Goal: Complete application form: Complete application form

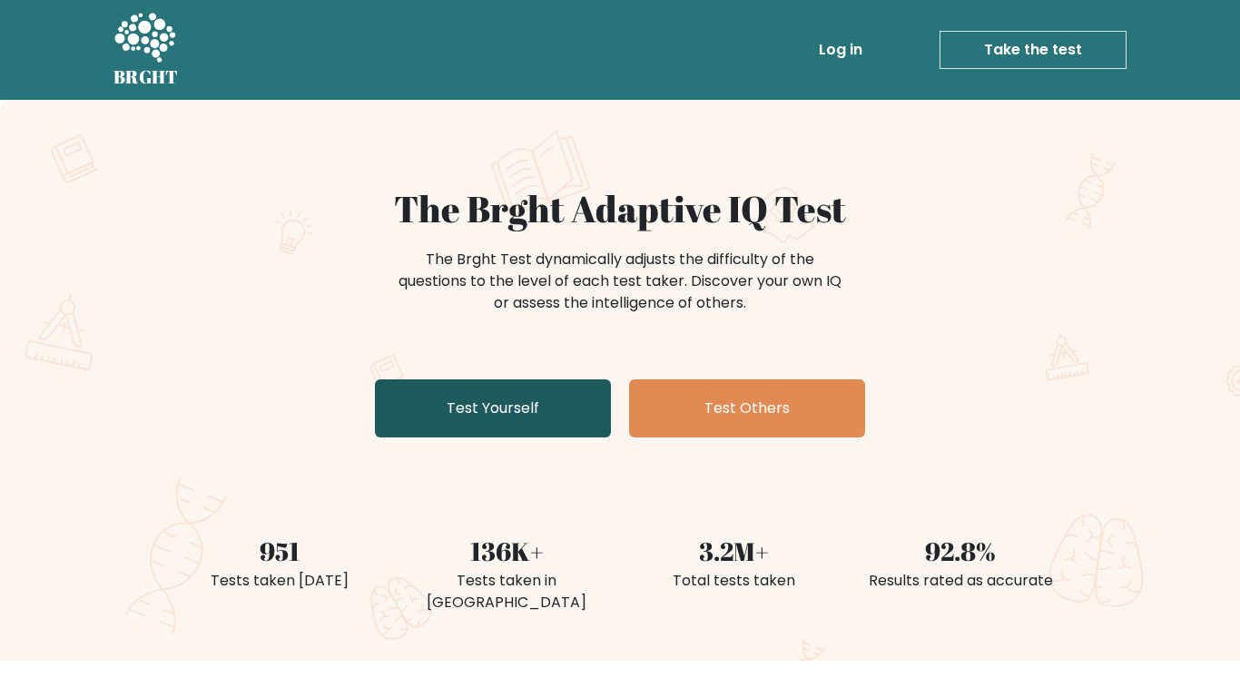
click at [578, 388] on link "Test Yourself" at bounding box center [493, 408] width 236 height 58
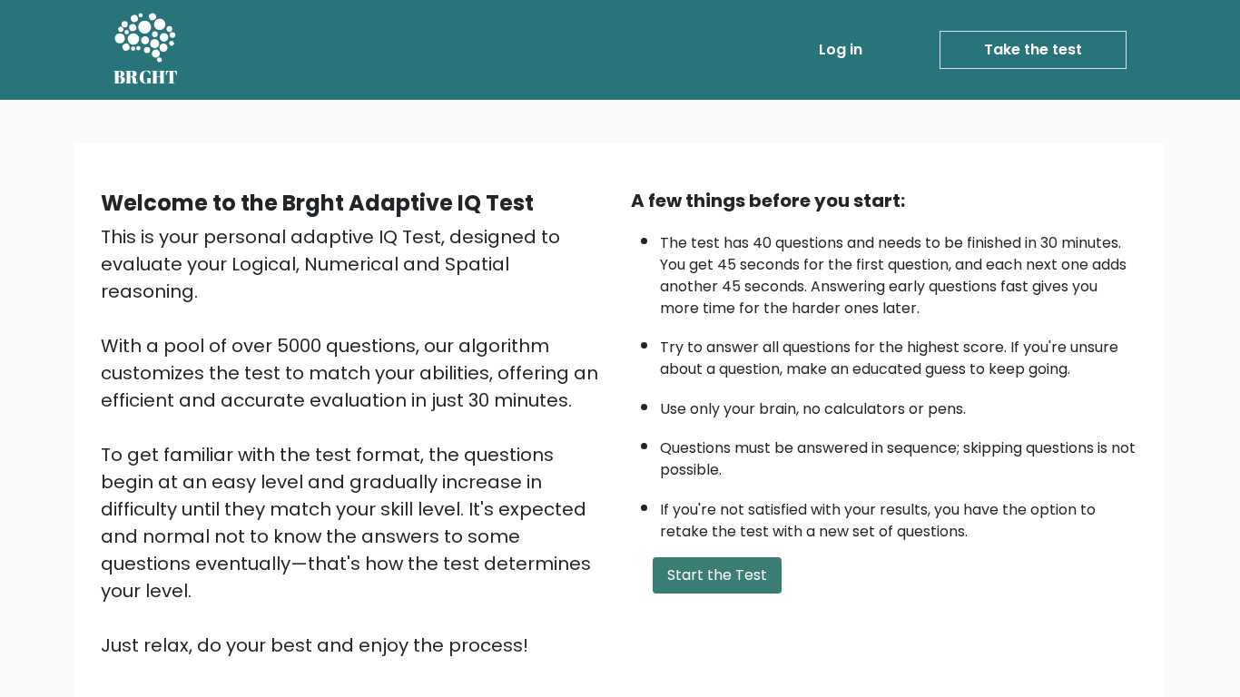
click at [705, 583] on button "Start the Test" at bounding box center [717, 575] width 129 height 36
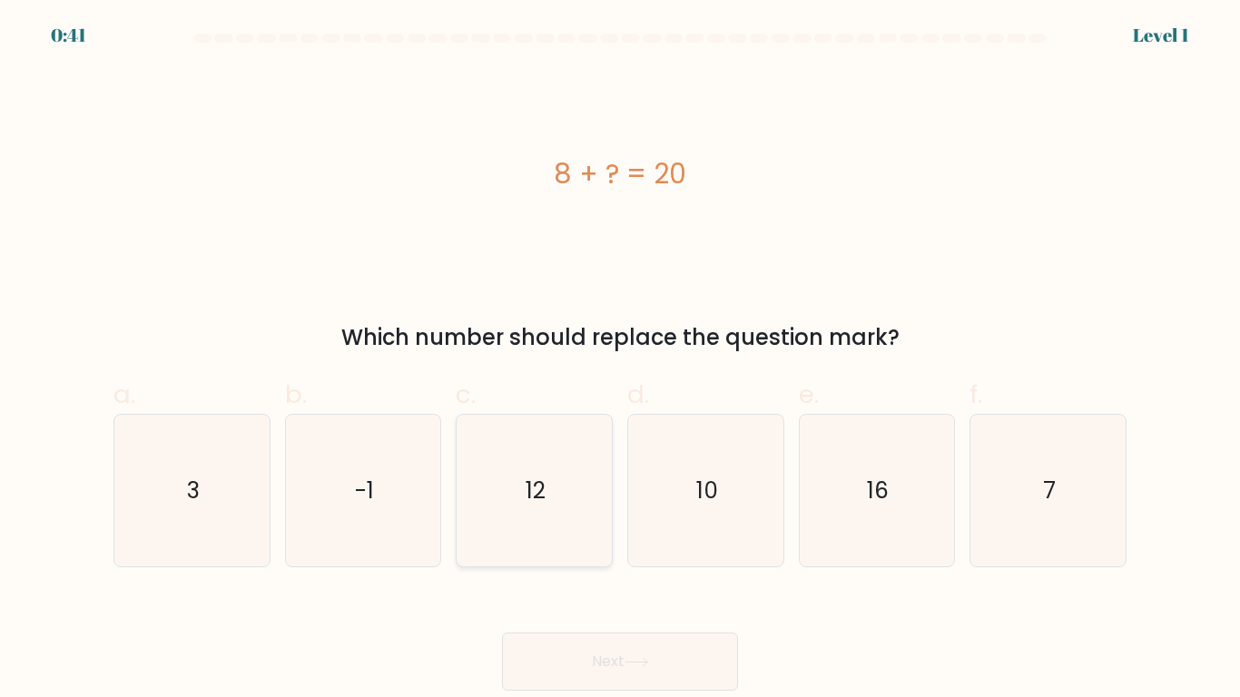
click at [510, 471] on icon "12" at bounding box center [534, 491] width 152 height 152
click at [620, 360] on input "c. 12" at bounding box center [620, 354] width 1 height 12
radio input "true"
click at [567, 642] on button "Next" at bounding box center [620, 662] width 236 height 58
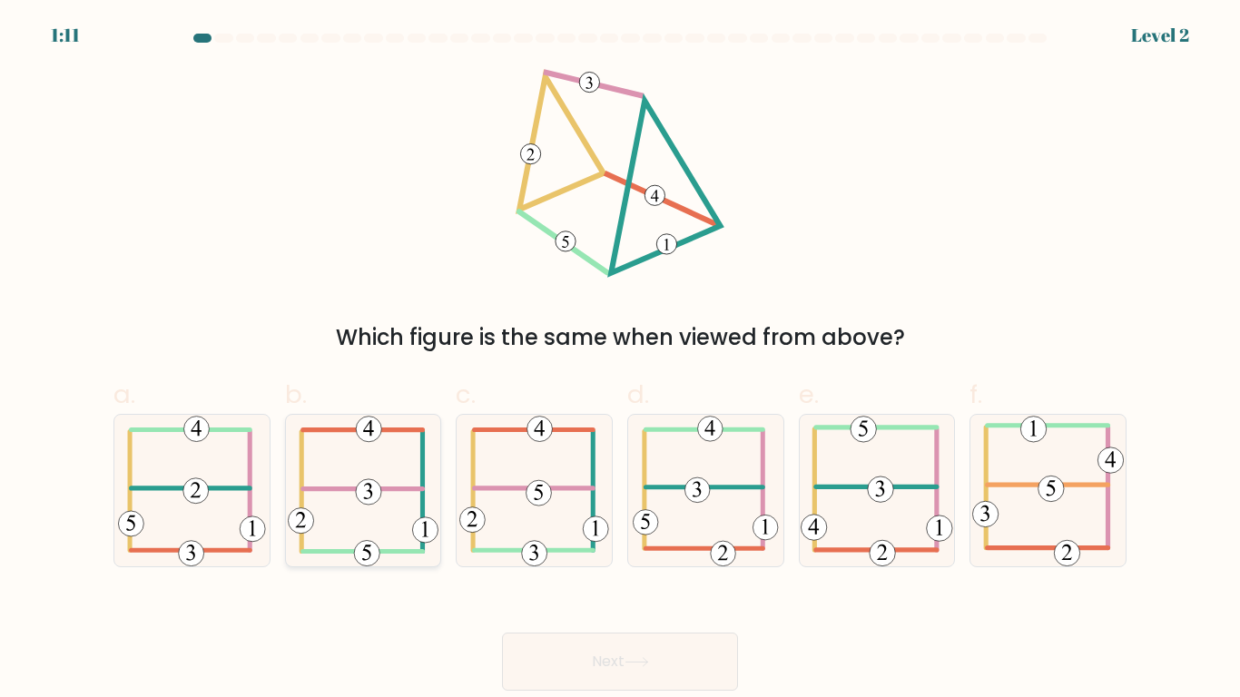
click at [369, 476] on icon at bounding box center [363, 491] width 151 height 152
click at [620, 360] on input "b." at bounding box center [620, 354] width 1 height 12
radio input "true"
click at [578, 639] on button "Next" at bounding box center [620, 662] width 236 height 58
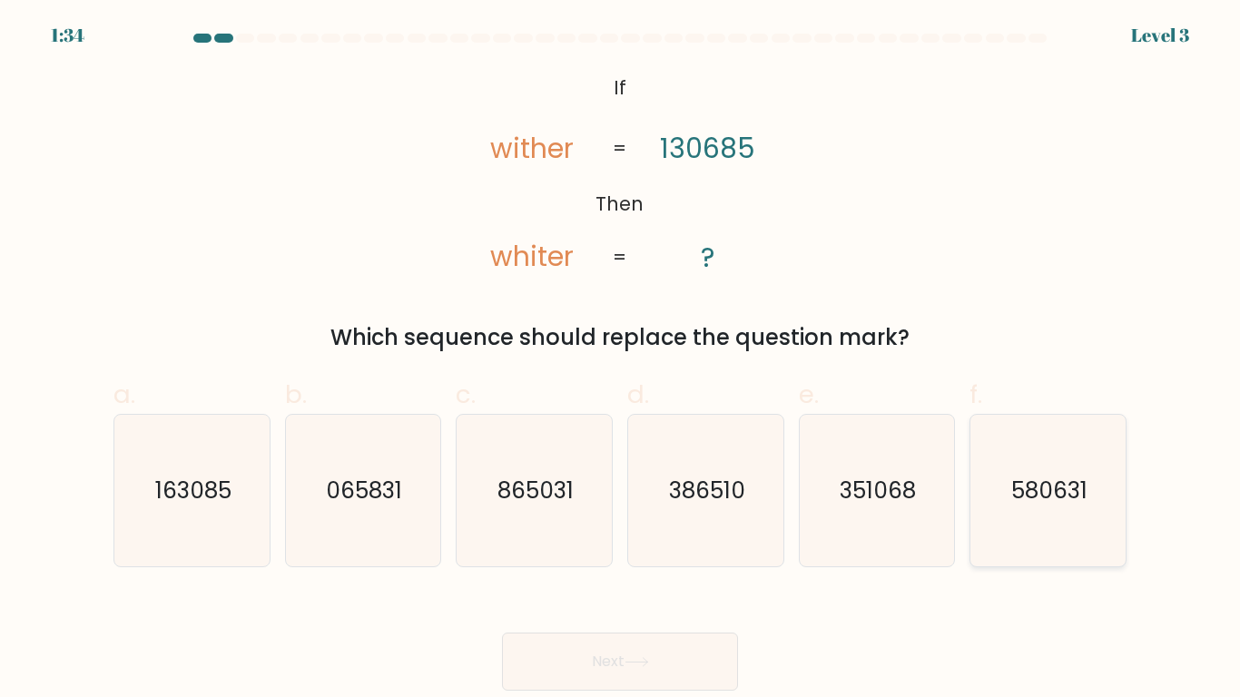
click at [1017, 496] on text "580631" at bounding box center [1049, 491] width 76 height 32
click at [621, 360] on input "f. 580631" at bounding box center [620, 354] width 1 height 12
radio input "true"
click at [601, 658] on button "Next" at bounding box center [620, 662] width 236 height 58
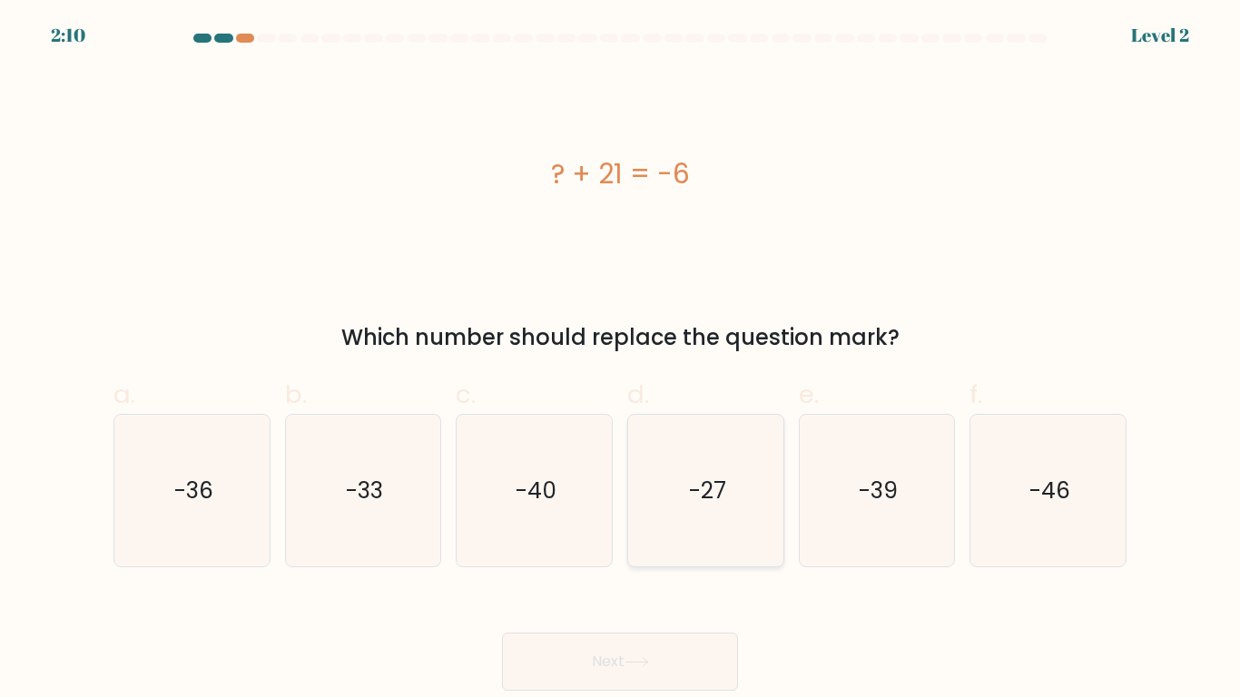
click at [708, 458] on icon "-27" at bounding box center [706, 491] width 152 height 152
click at [621, 360] on input "d. -27" at bounding box center [620, 354] width 1 height 12
radio input "true"
click at [640, 637] on button "Next" at bounding box center [620, 662] width 236 height 58
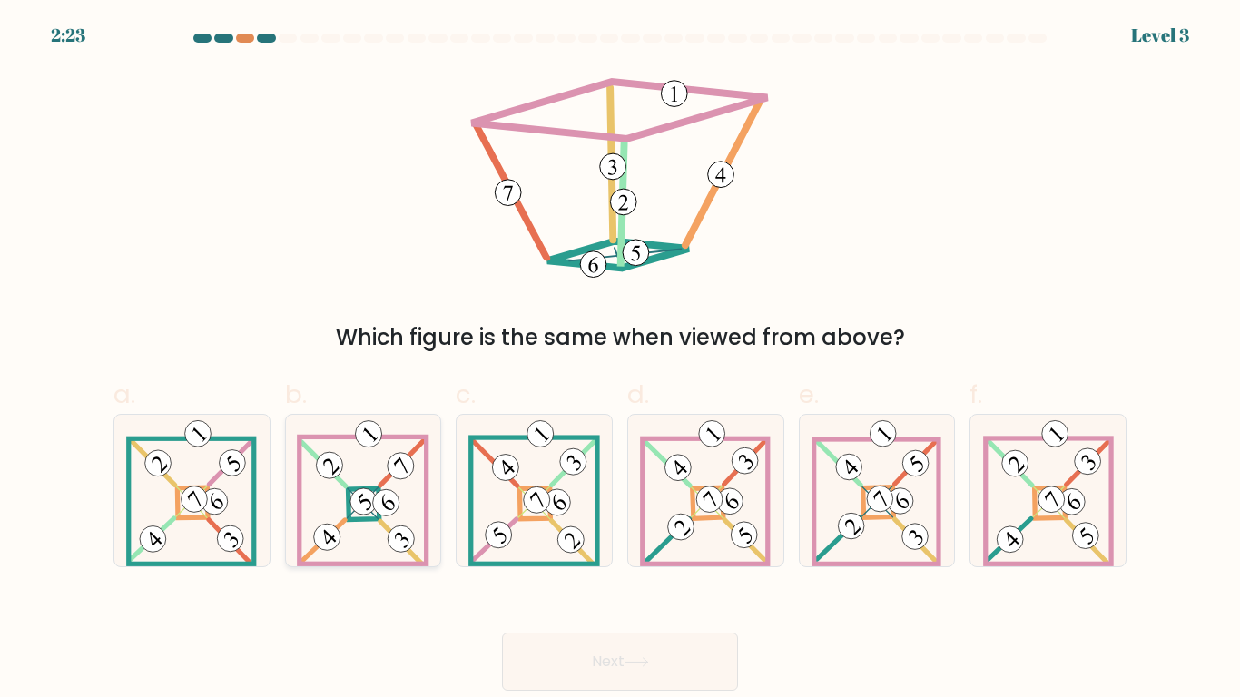
click at [329, 545] on 894 at bounding box center [327, 536] width 37 height 37
click at [620, 360] on input "b." at bounding box center [620, 354] width 1 height 12
radio input "true"
click at [580, 665] on button "Next" at bounding box center [620, 662] width 236 height 58
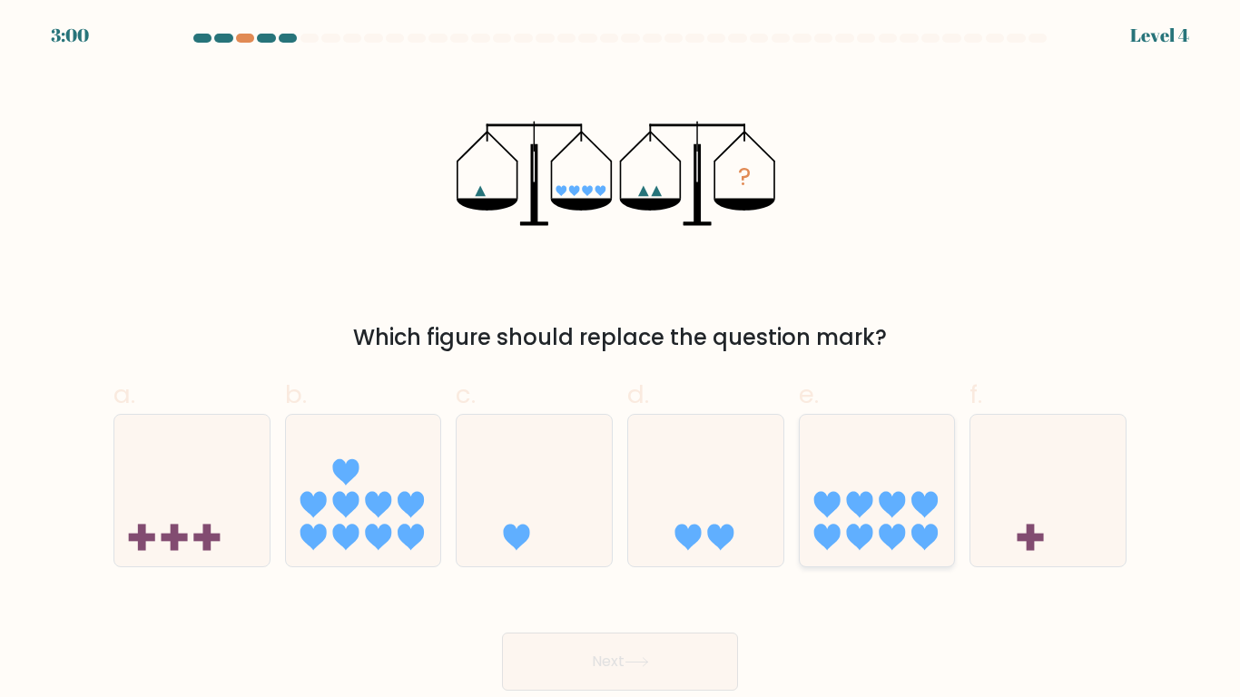
click at [888, 519] on icon at bounding box center [877, 491] width 155 height 128
click at [621, 360] on input "e." at bounding box center [620, 354] width 1 height 12
radio input "true"
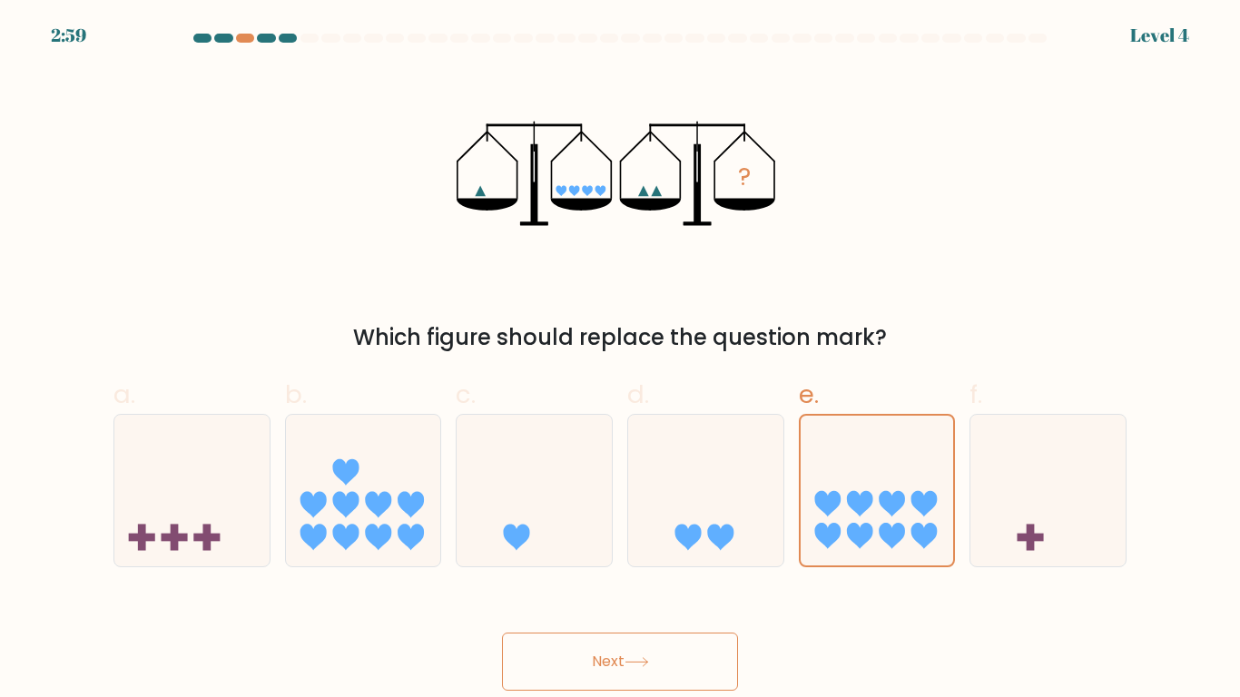
click at [640, 668] on button "Next" at bounding box center [620, 662] width 236 height 58
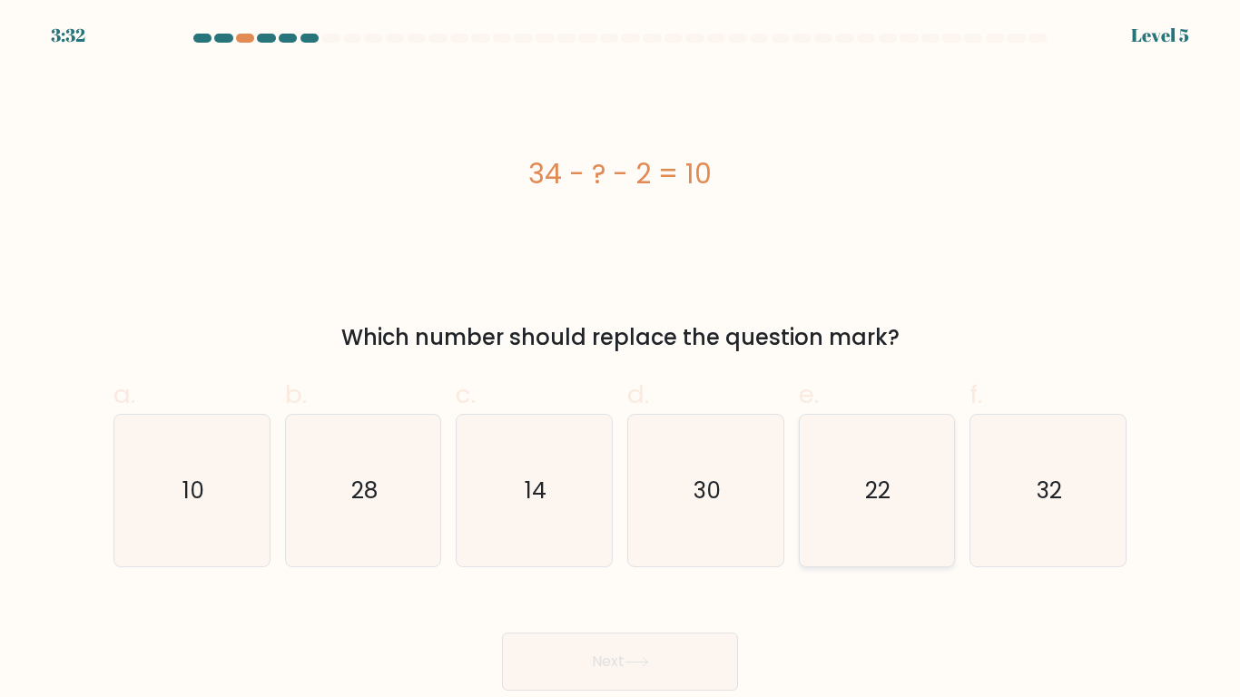
click at [824, 458] on icon "22" at bounding box center [876, 491] width 152 height 152
click at [621, 360] on input "e. 22" at bounding box center [620, 354] width 1 height 12
radio input "true"
click at [693, 663] on button "Next" at bounding box center [620, 662] width 236 height 58
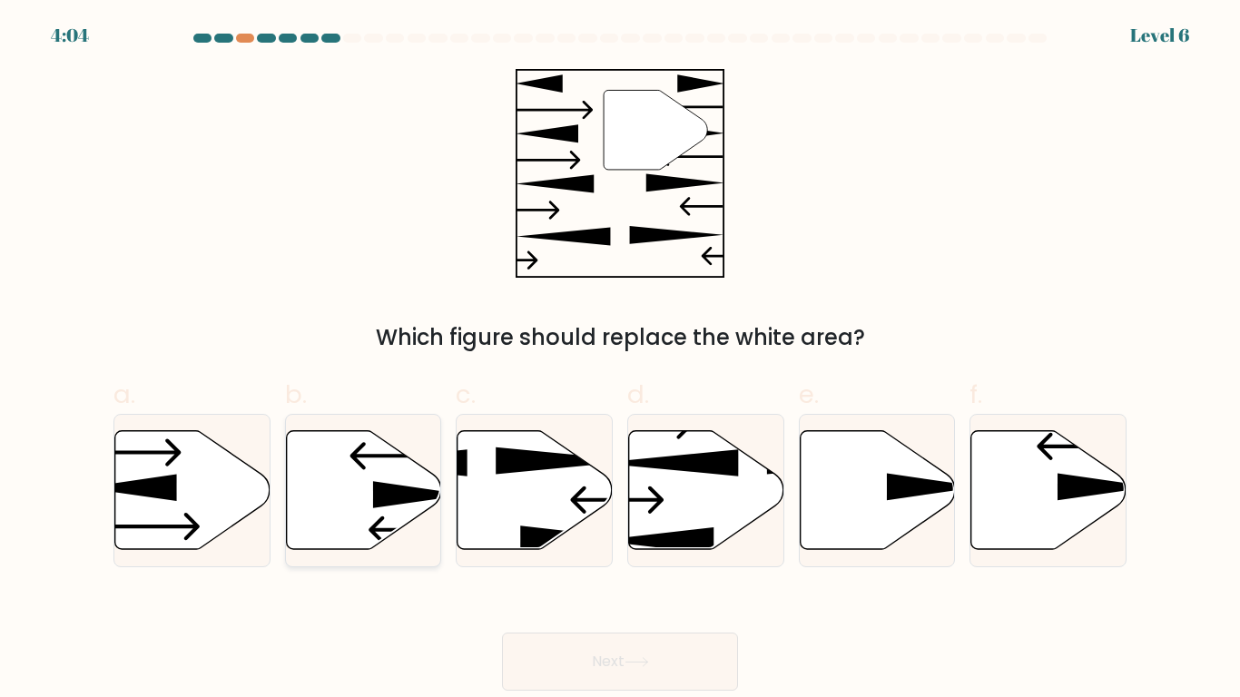
click at [339, 486] on icon at bounding box center [363, 489] width 155 height 119
click at [620, 360] on input "b." at bounding box center [620, 354] width 1 height 12
radio input "true"
click at [608, 645] on button "Next" at bounding box center [620, 662] width 236 height 58
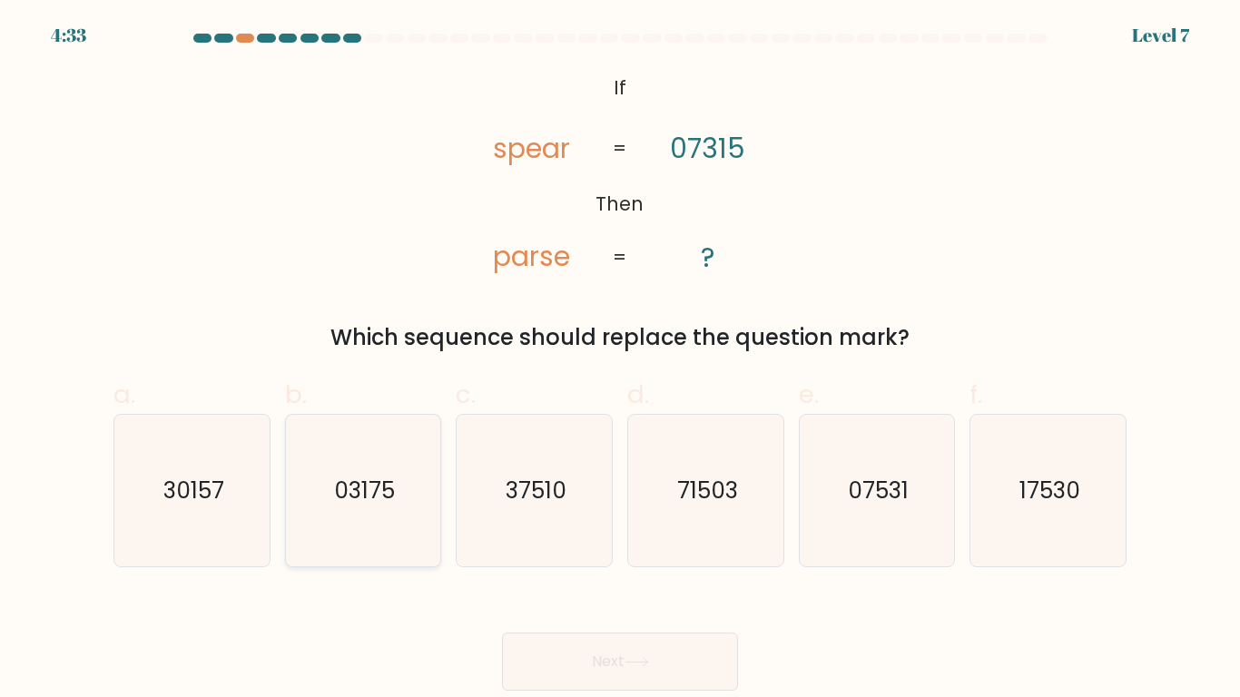
click at [377, 458] on icon "03175" at bounding box center [363, 491] width 152 height 152
click at [620, 360] on input "b. 03175" at bounding box center [620, 354] width 1 height 12
radio input "true"
click at [553, 664] on button "Next" at bounding box center [620, 662] width 236 height 58
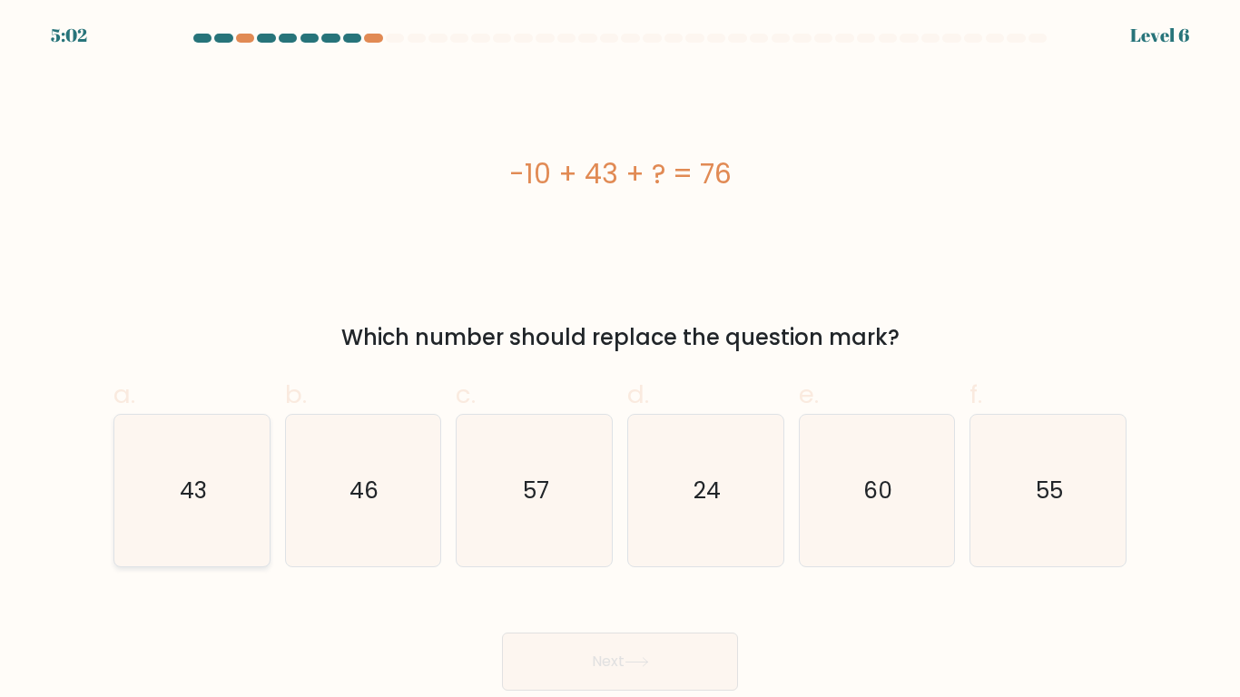
click at [243, 445] on icon "43" at bounding box center [192, 491] width 152 height 152
click at [620, 360] on input "a. 43" at bounding box center [620, 354] width 1 height 12
radio input "true"
click at [579, 644] on button "Next" at bounding box center [620, 662] width 236 height 58
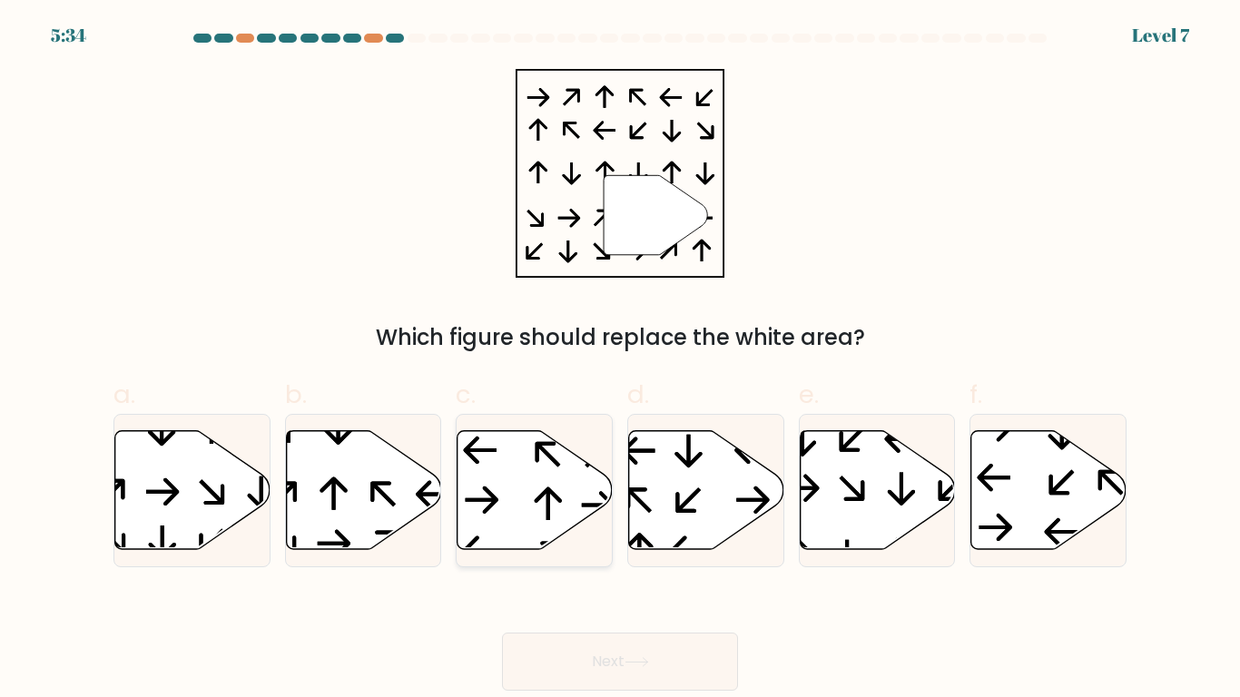
click at [587, 526] on icon at bounding box center [533, 490] width 155 height 121
click at [620, 360] on input "c." at bounding box center [620, 354] width 1 height 12
radio input "true"
click at [632, 651] on button "Next" at bounding box center [620, 662] width 236 height 58
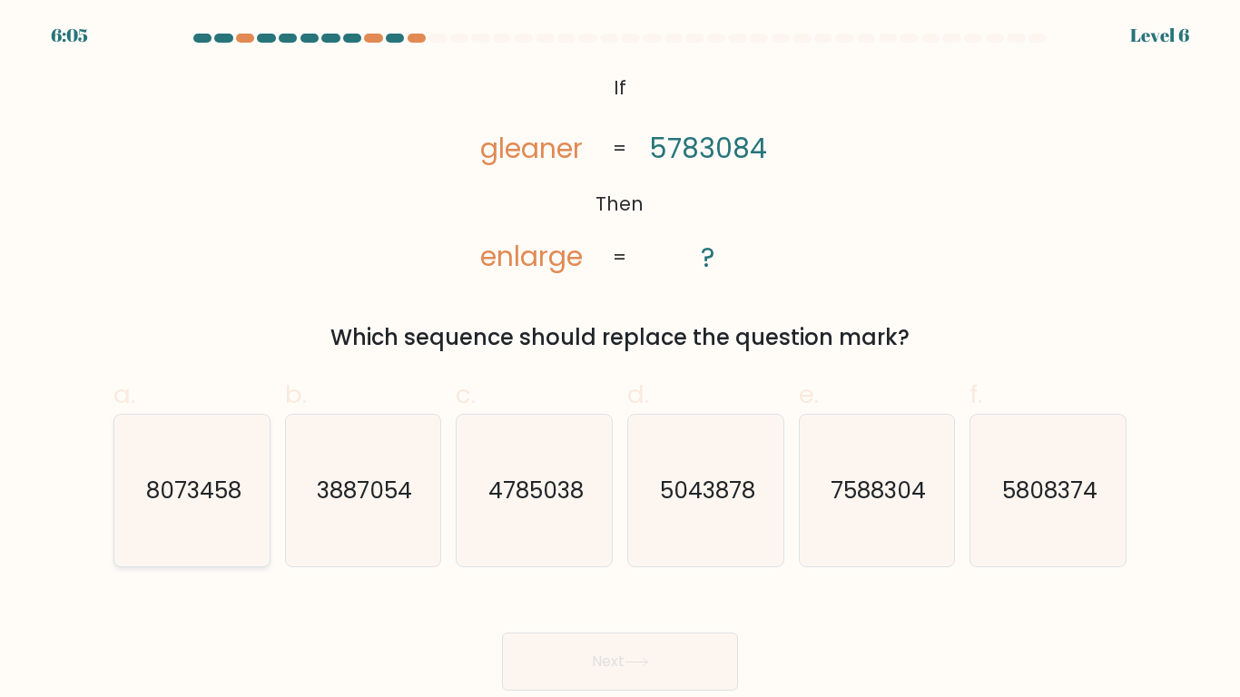
click at [137, 512] on icon "8073458" at bounding box center [192, 491] width 152 height 152
click at [620, 360] on input "a. 8073458" at bounding box center [620, 354] width 1 height 12
radio input "true"
click at [551, 647] on button "Next" at bounding box center [620, 662] width 236 height 58
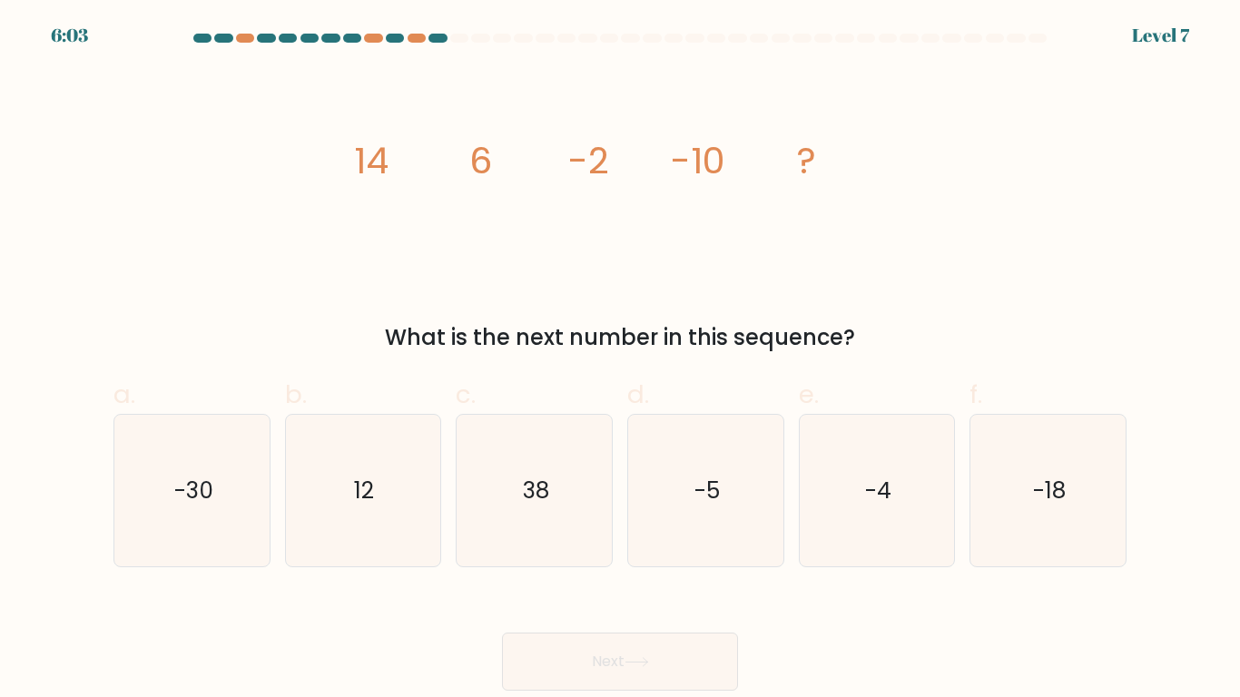
click at [565, 669] on button "Next" at bounding box center [620, 662] width 236 height 58
click at [564, 231] on icon "image/svg+xml 14 6 -2 -10 ?" at bounding box center [620, 173] width 545 height 209
click at [997, 466] on icon "-18" at bounding box center [1048, 491] width 152 height 152
click at [621, 360] on input "f. -18" at bounding box center [620, 354] width 1 height 12
radio input "true"
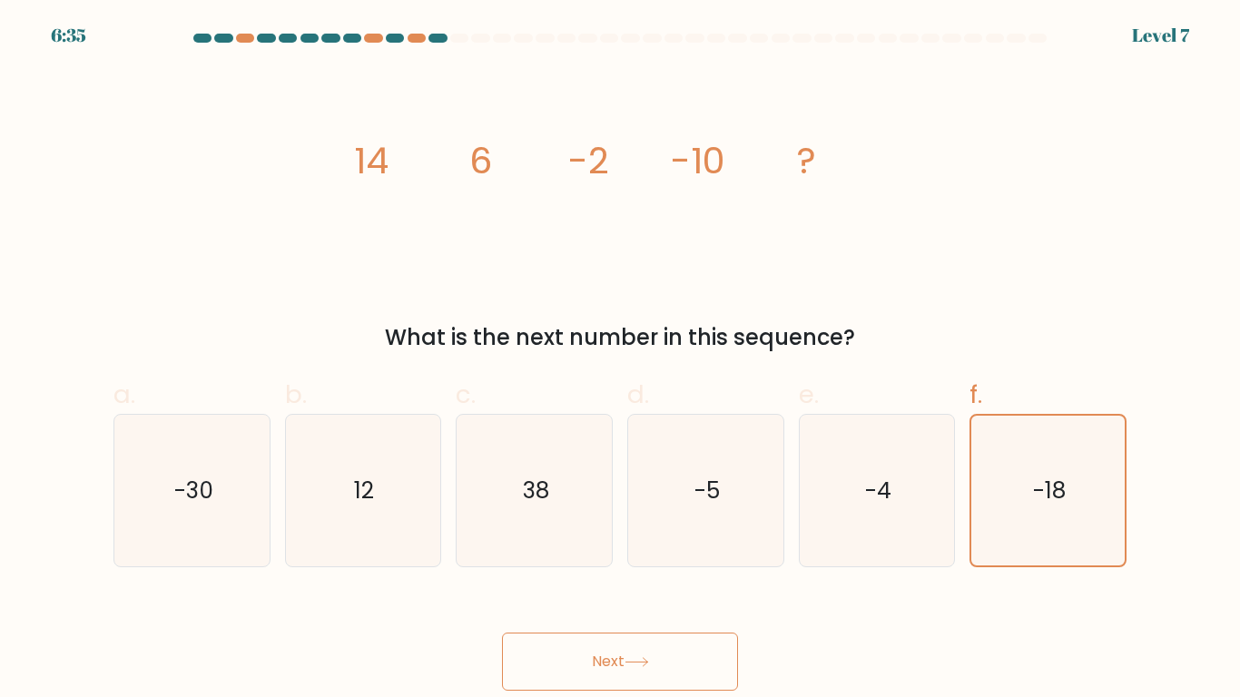
click at [627, 654] on button "Next" at bounding box center [620, 662] width 236 height 58
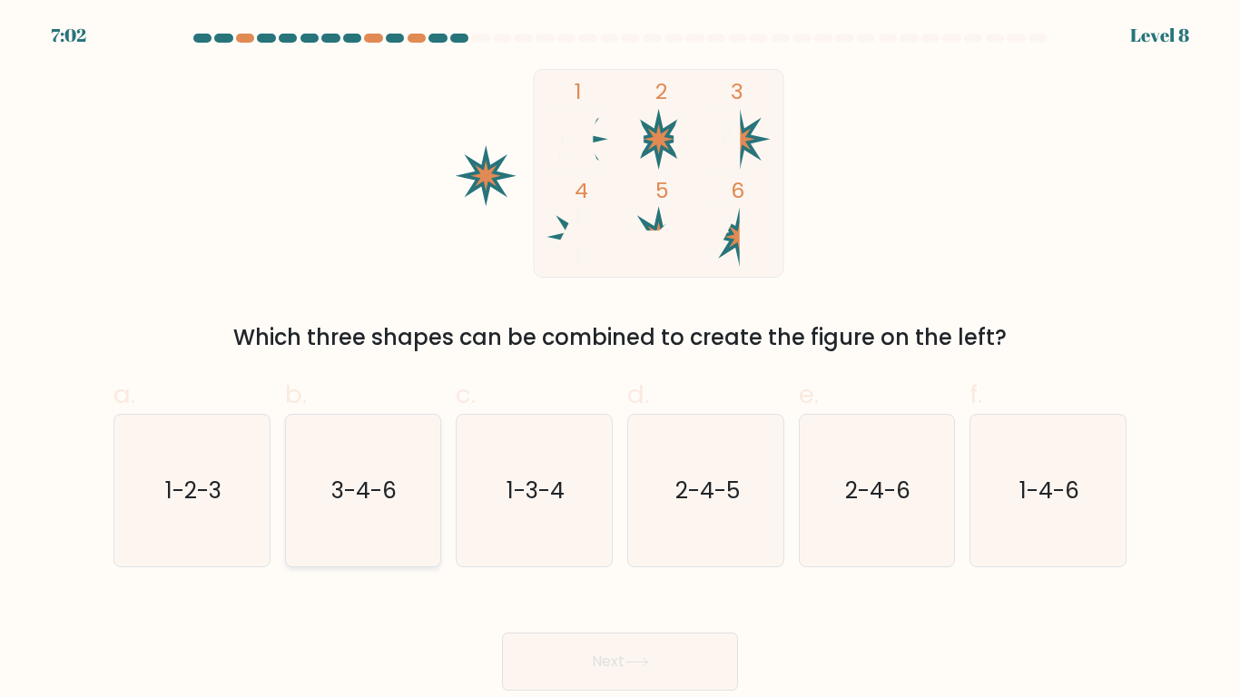
click at [369, 449] on icon "3-4-6" at bounding box center [363, 491] width 152 height 152
click at [620, 360] on input "b. 3-4-6" at bounding box center [620, 354] width 1 height 12
radio input "true"
click at [604, 647] on button "Next" at bounding box center [620, 662] width 236 height 58
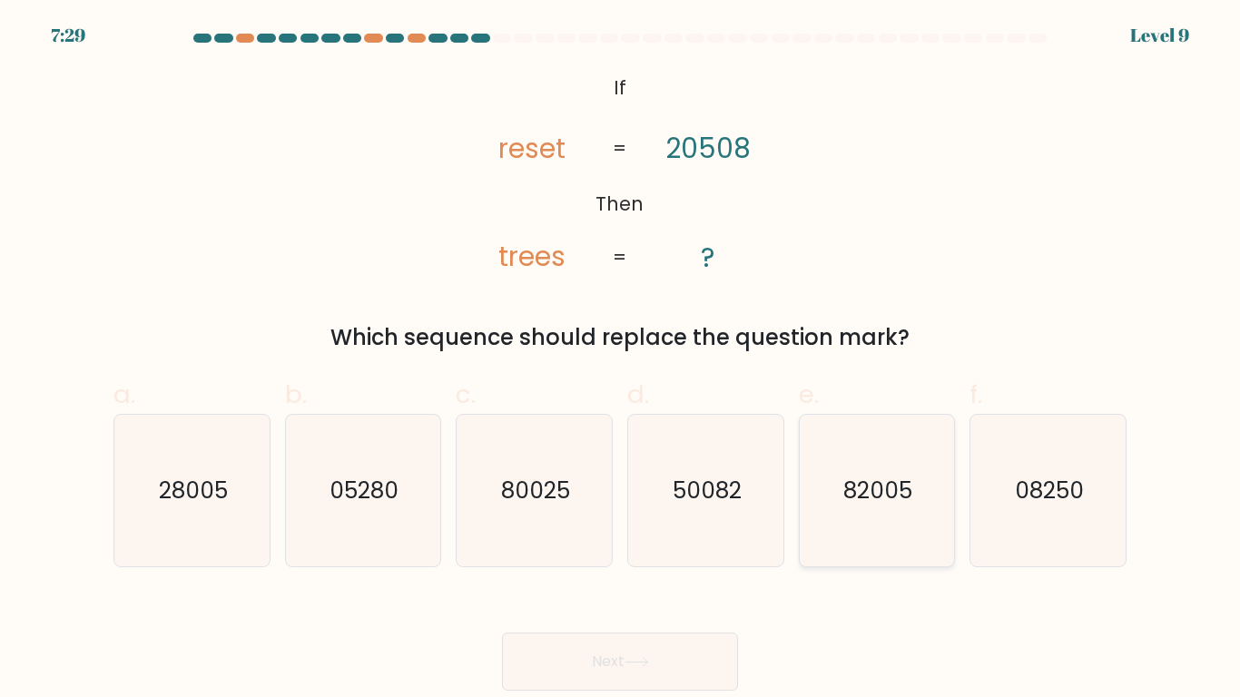
click at [882, 456] on icon "82005" at bounding box center [876, 491] width 152 height 152
click at [621, 360] on input "e. 82005" at bounding box center [620, 354] width 1 height 12
radio input "true"
click at [649, 660] on icon at bounding box center [636, 662] width 25 height 10
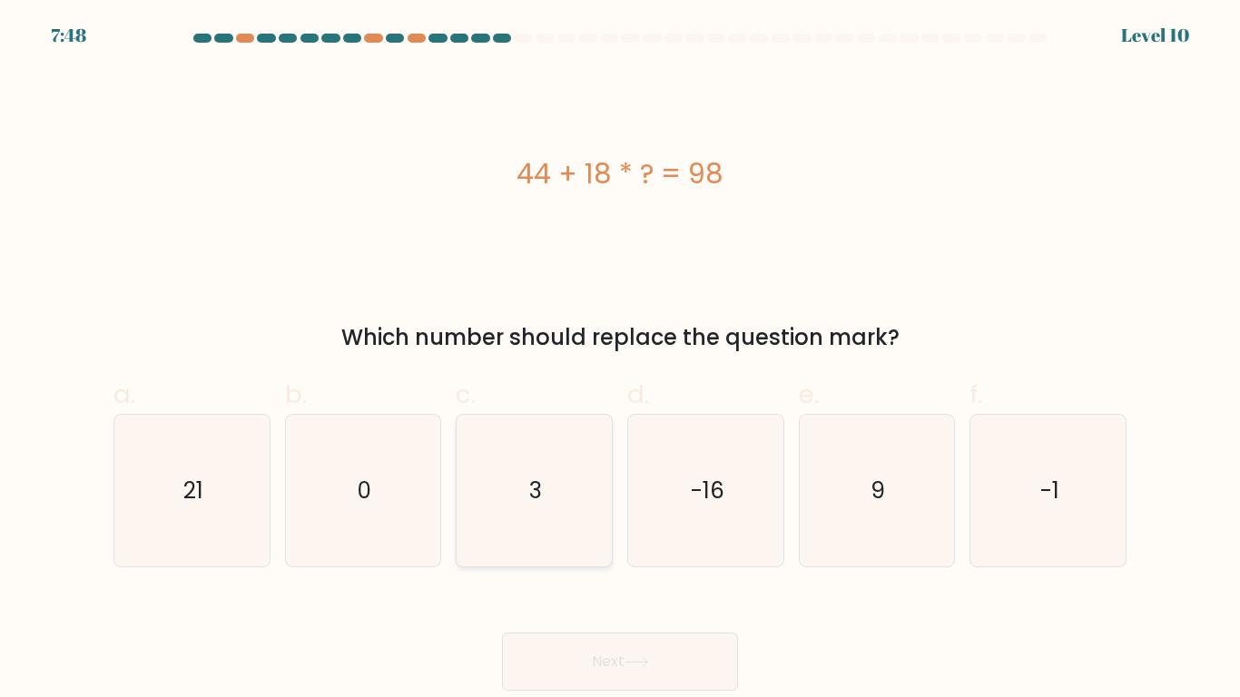
click at [542, 461] on icon "3" at bounding box center [534, 491] width 152 height 152
click at [620, 360] on input "c. 3" at bounding box center [620, 354] width 1 height 12
radio input "true"
click at [624, 662] on button "Next" at bounding box center [620, 662] width 236 height 58
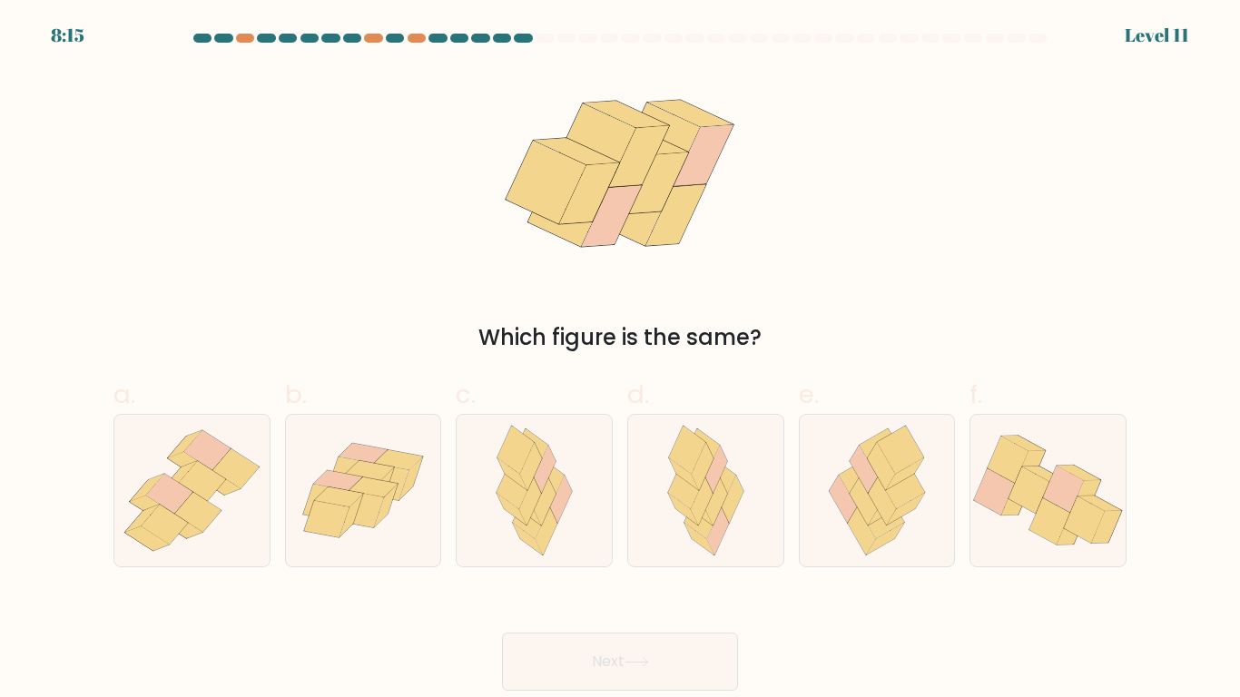
click at [1126, 544] on div "f." at bounding box center [1048, 471] width 172 height 191
click at [1110, 539] on icon at bounding box center [1047, 490] width 155 height 129
click at [621, 360] on input "f." at bounding box center [620, 354] width 1 height 12
radio input "true"
click at [666, 684] on button "Next" at bounding box center [620, 662] width 236 height 58
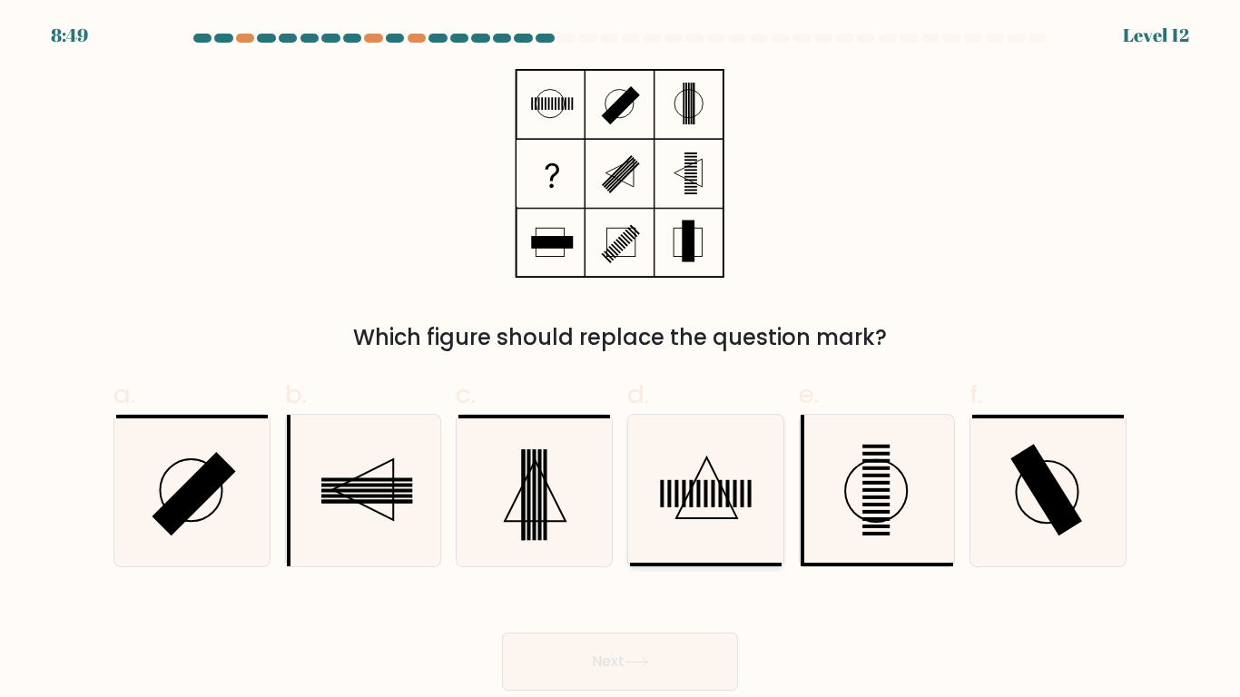
click at [701, 554] on icon at bounding box center [706, 491] width 152 height 152
click at [621, 360] on input "d." at bounding box center [620, 354] width 1 height 12
radio input "true"
click at [648, 649] on button "Next" at bounding box center [620, 662] width 236 height 58
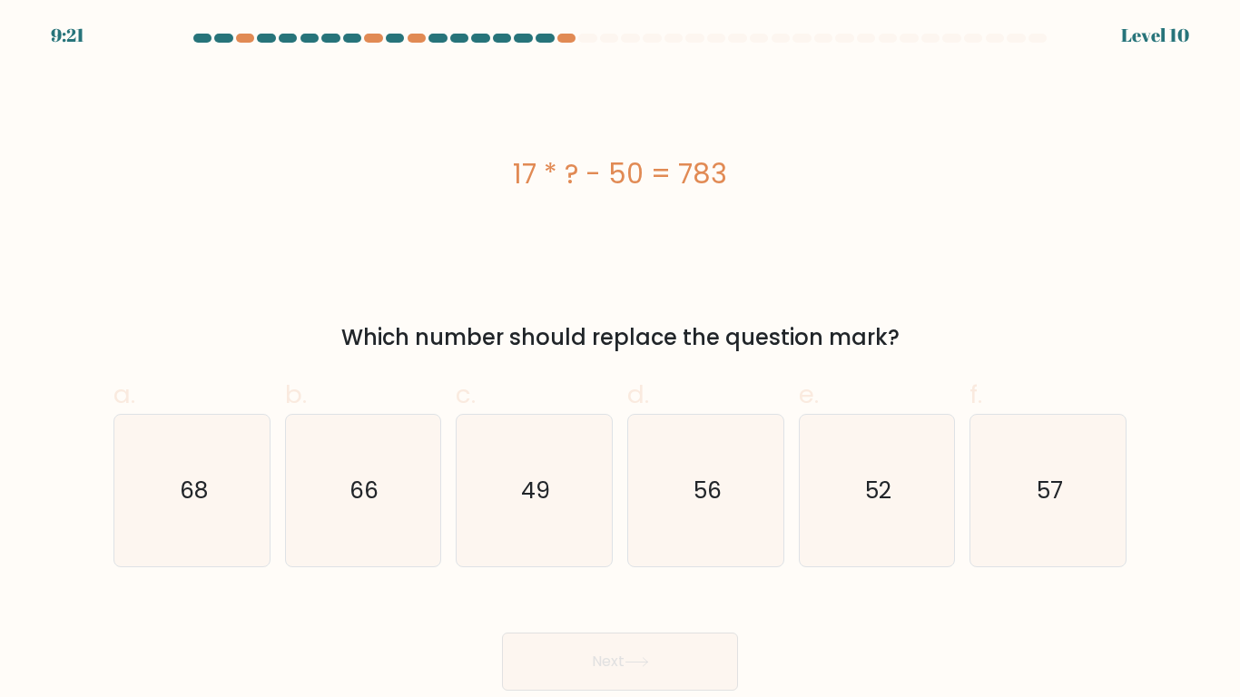
click at [791, 466] on div "e. 52" at bounding box center [877, 471] width 172 height 191
click at [822, 485] on icon "52" at bounding box center [876, 491] width 152 height 152
click at [621, 360] on input "e. 52" at bounding box center [620, 354] width 1 height 12
radio input "true"
click at [669, 644] on button "Next" at bounding box center [620, 662] width 236 height 58
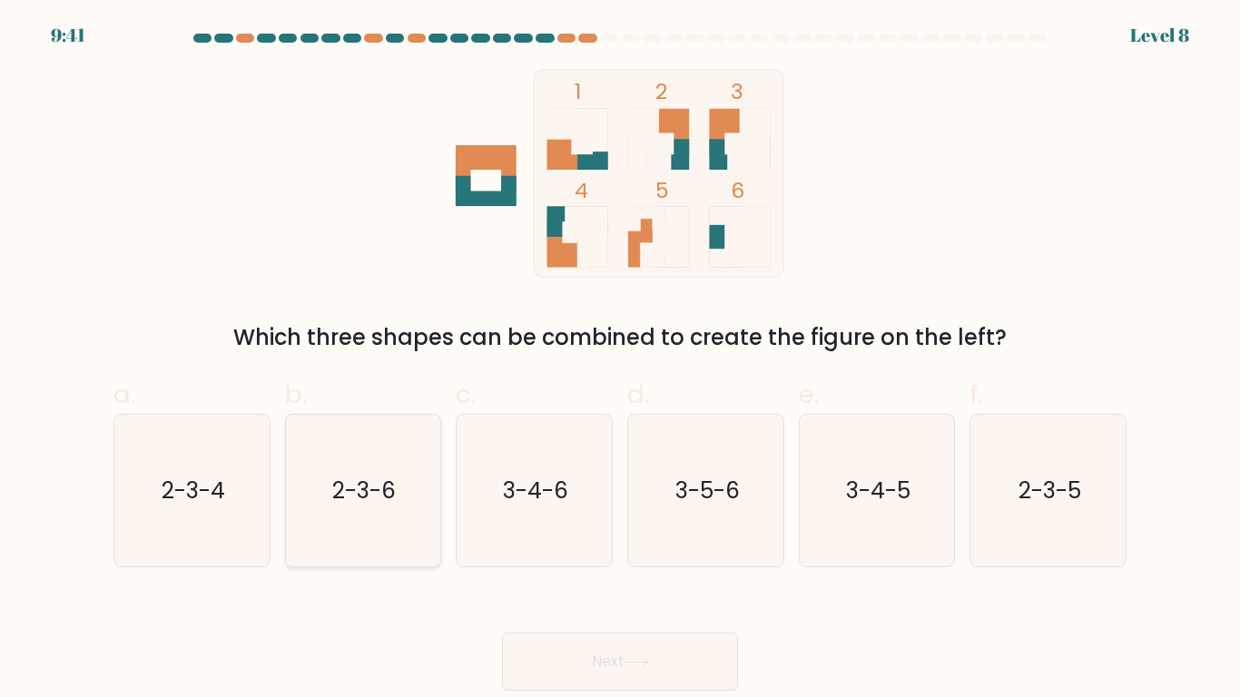
click at [350, 534] on icon "2-3-6" at bounding box center [363, 491] width 152 height 152
click at [620, 360] on input "b. 2-3-6" at bounding box center [620, 354] width 1 height 12
radio input "true"
click at [547, 655] on button "Next" at bounding box center [620, 662] width 236 height 58
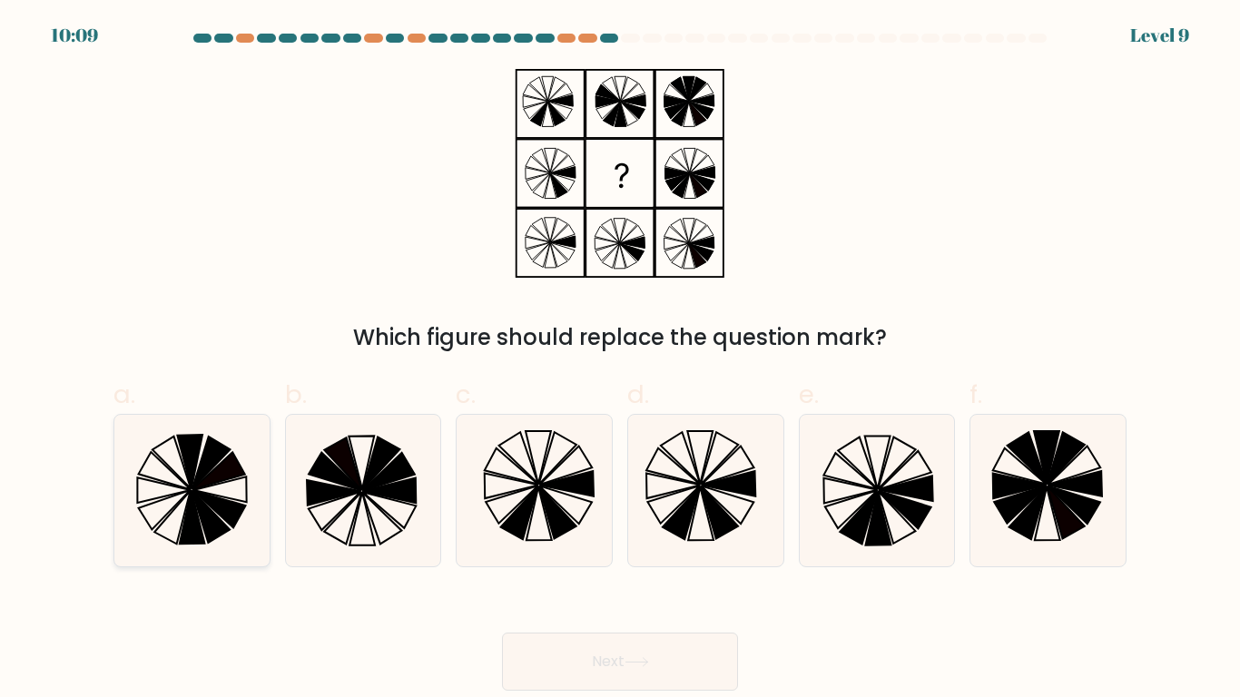
click at [163, 486] on icon at bounding box center [192, 491] width 152 height 152
click at [620, 360] on input "a." at bounding box center [620, 354] width 1 height 12
radio input "true"
click at [554, 640] on button "Next" at bounding box center [620, 662] width 236 height 58
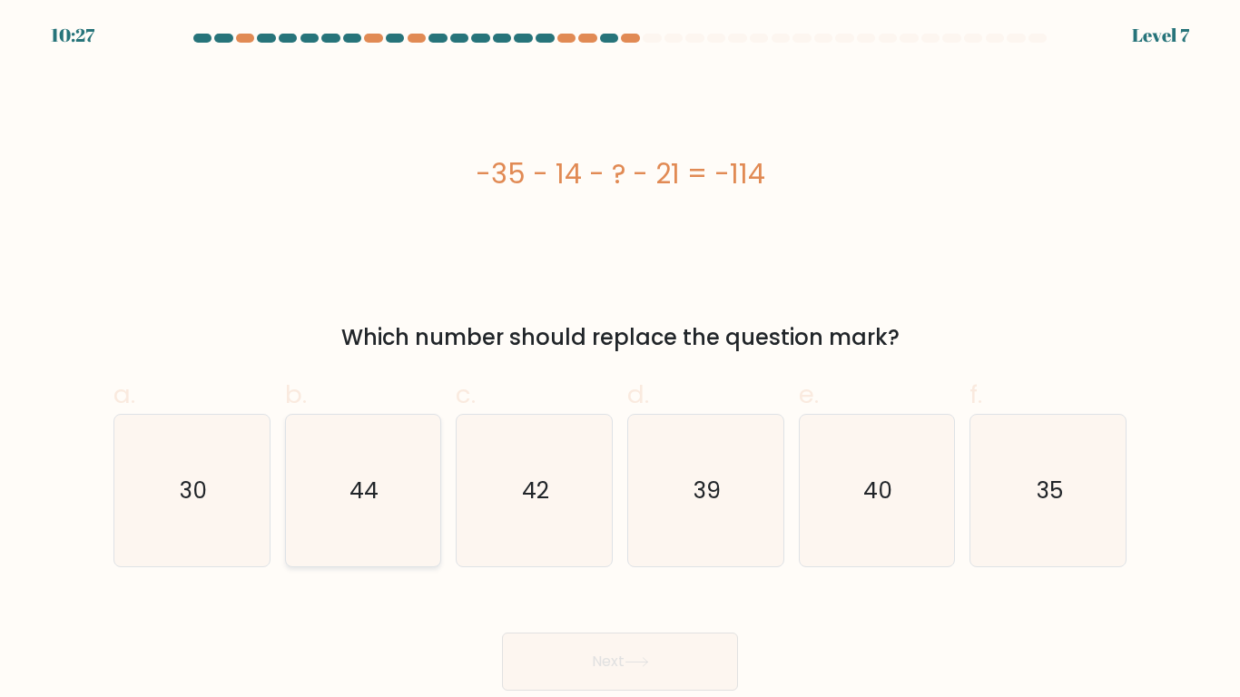
click at [401, 517] on icon "44" at bounding box center [363, 491] width 152 height 152
click at [620, 360] on input "b. 44" at bounding box center [620, 354] width 1 height 12
radio input "true"
click at [627, 682] on button "Next" at bounding box center [620, 662] width 236 height 58
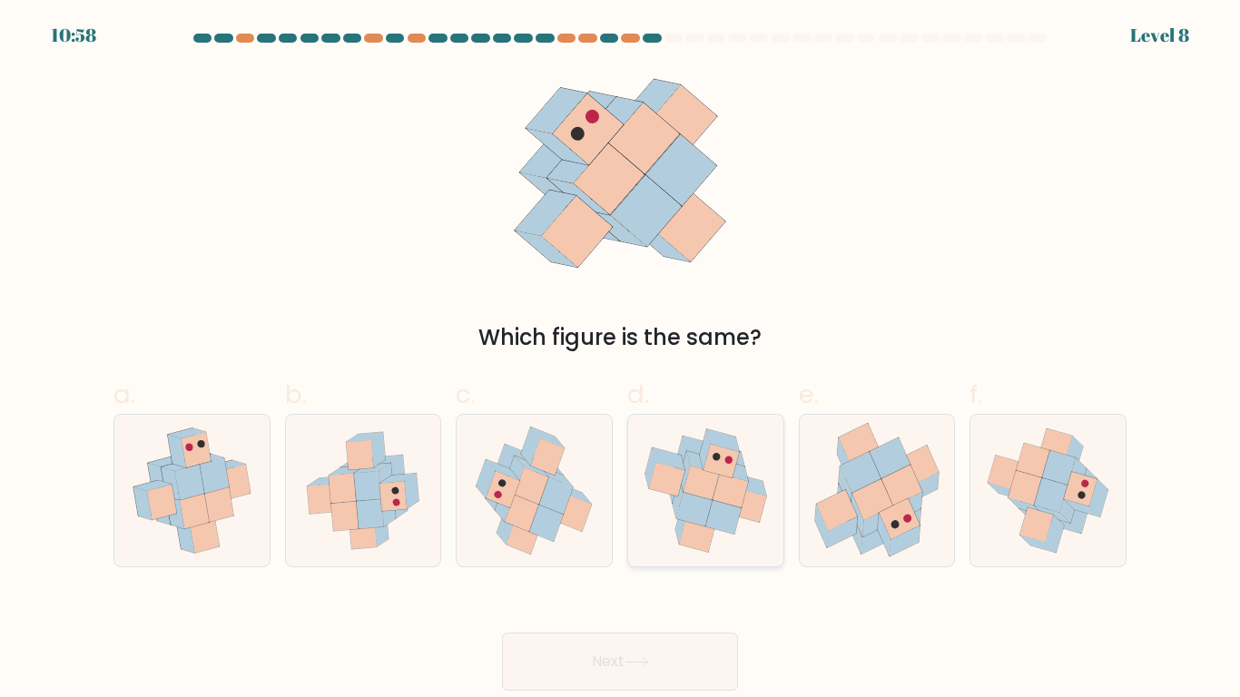
click at [692, 513] on icon at bounding box center [693, 510] width 35 height 34
click at [621, 360] on input "d." at bounding box center [620, 354] width 1 height 12
radio input "true"
click at [649, 665] on icon at bounding box center [636, 662] width 25 height 10
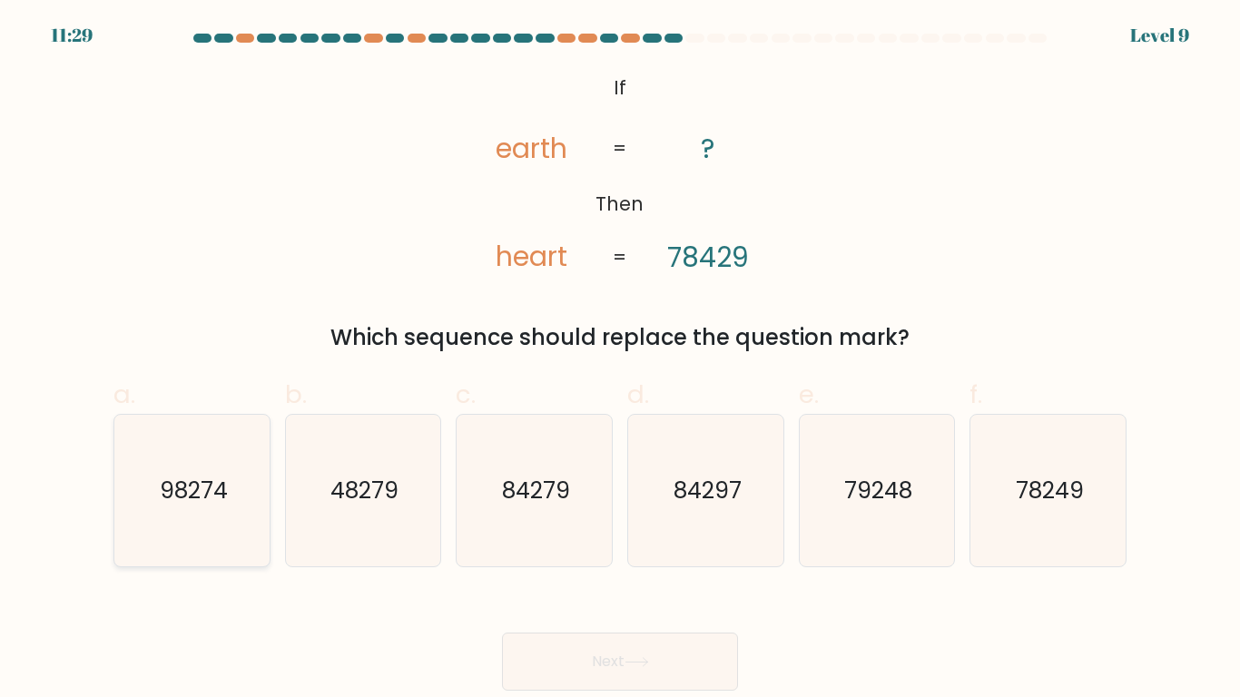
click at [124, 492] on icon "98274" at bounding box center [192, 491] width 152 height 152
click at [620, 360] on input "a. 98274" at bounding box center [620, 354] width 1 height 12
radio input "true"
click at [641, 668] on button "Next" at bounding box center [620, 662] width 236 height 58
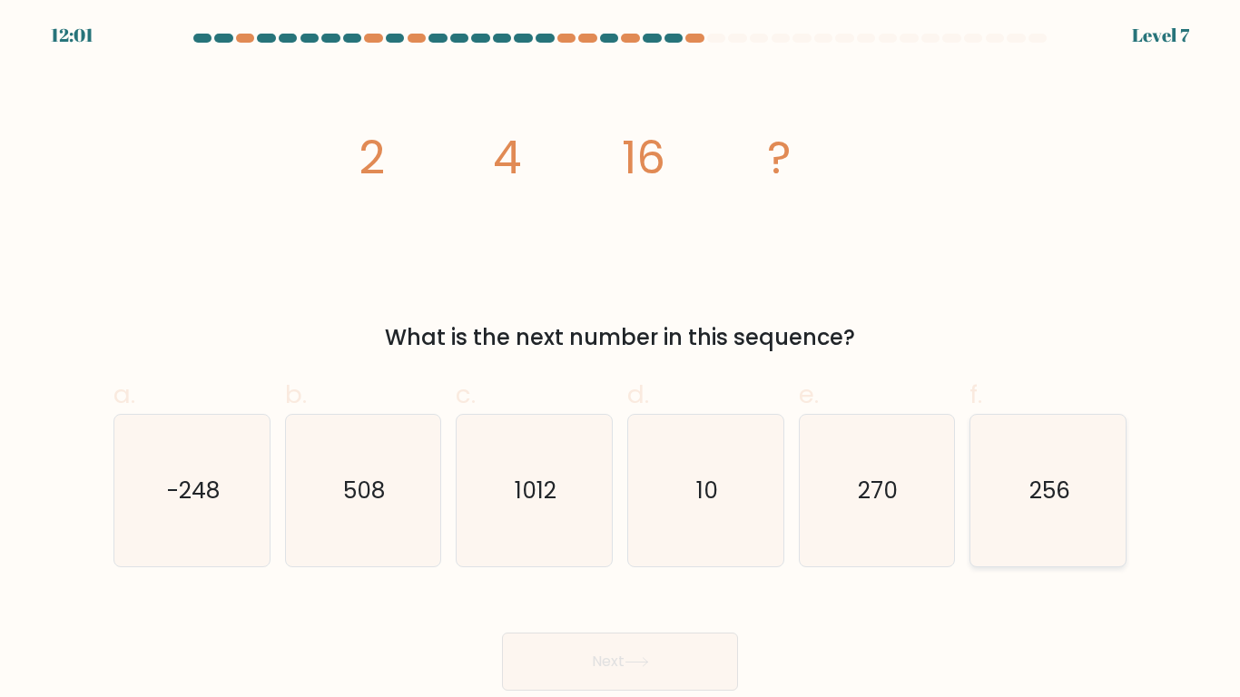
click at [1042, 483] on text "256" at bounding box center [1049, 491] width 41 height 32
click at [621, 360] on input "f. 256" at bounding box center [620, 354] width 1 height 12
radio input "true"
click at [661, 668] on button "Next" at bounding box center [620, 662] width 236 height 58
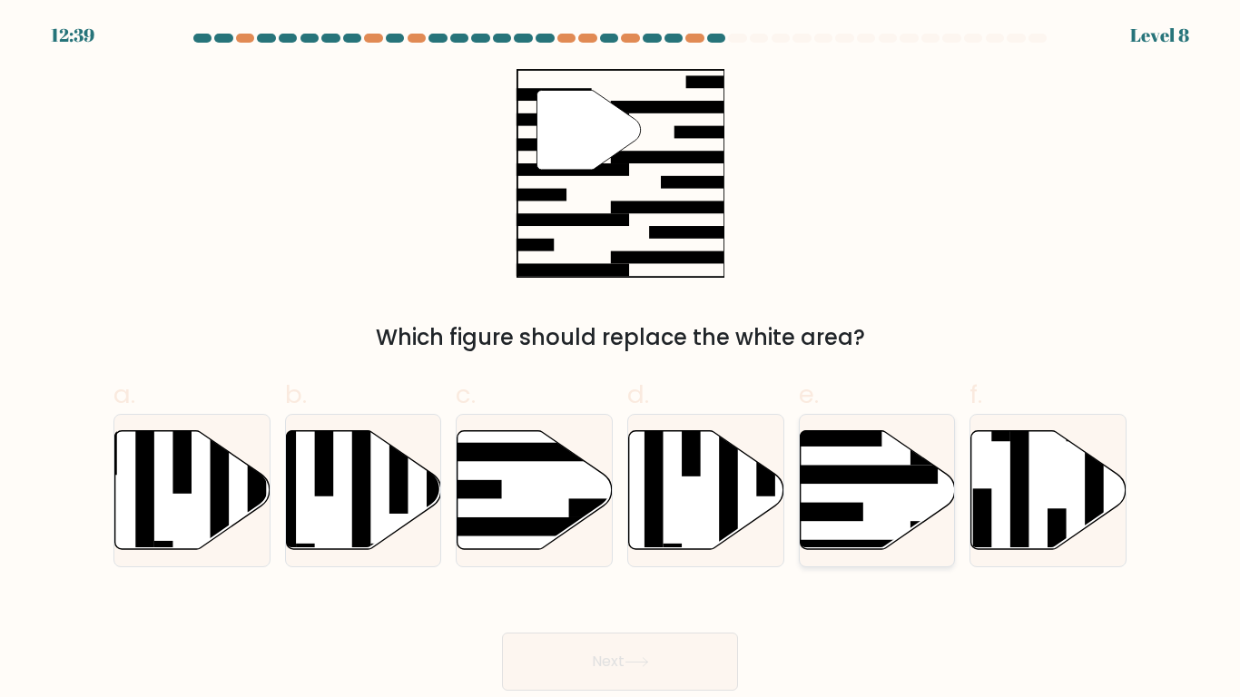
click at [838, 473] on rect at bounding box center [854, 474] width 169 height 19
click at [621, 360] on input "e." at bounding box center [620, 354] width 1 height 12
radio input "true"
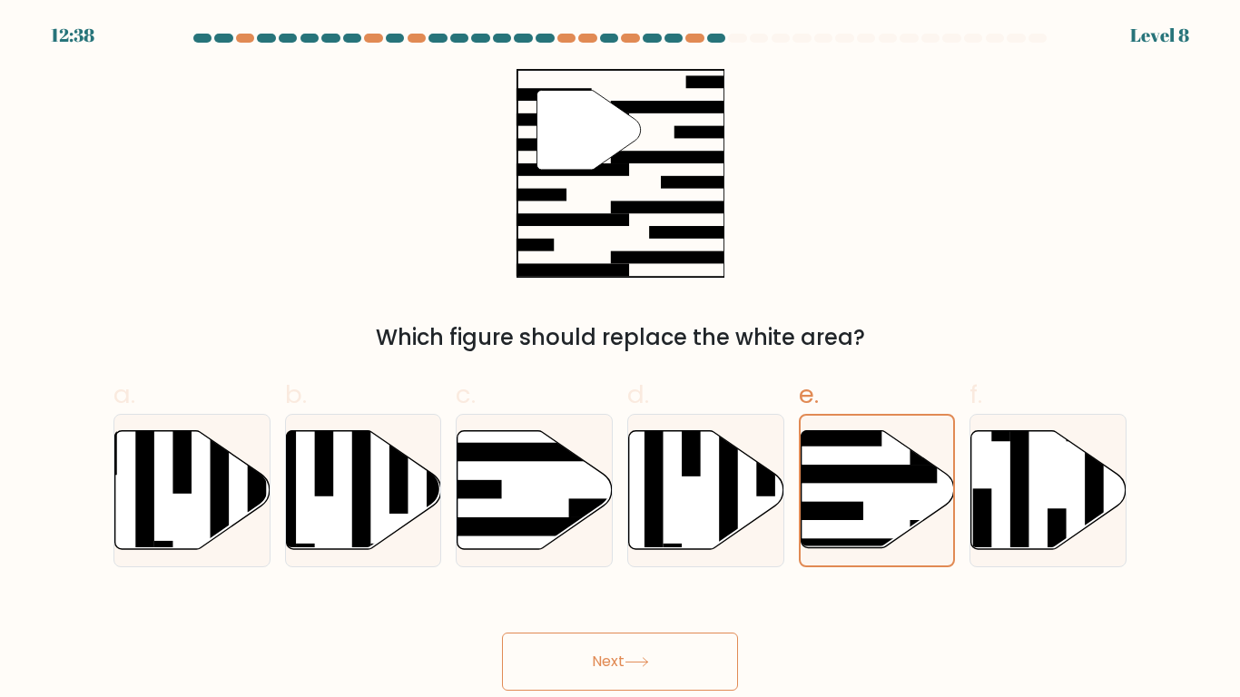
click at [621, 674] on button "Next" at bounding box center [620, 662] width 236 height 58
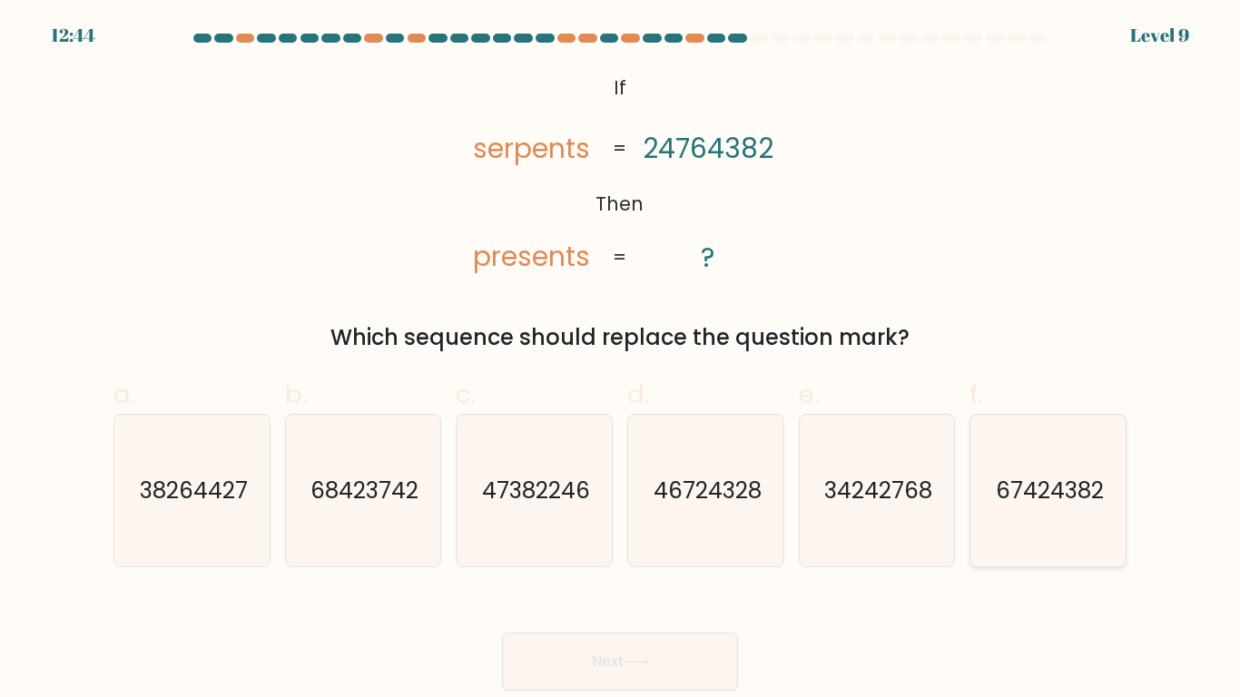
click at [1084, 527] on icon "67424382" at bounding box center [1048, 491] width 152 height 152
click at [621, 360] on input "f. 67424382" at bounding box center [620, 354] width 1 height 12
radio input "true"
click at [685, 649] on button "Next" at bounding box center [620, 662] width 236 height 58
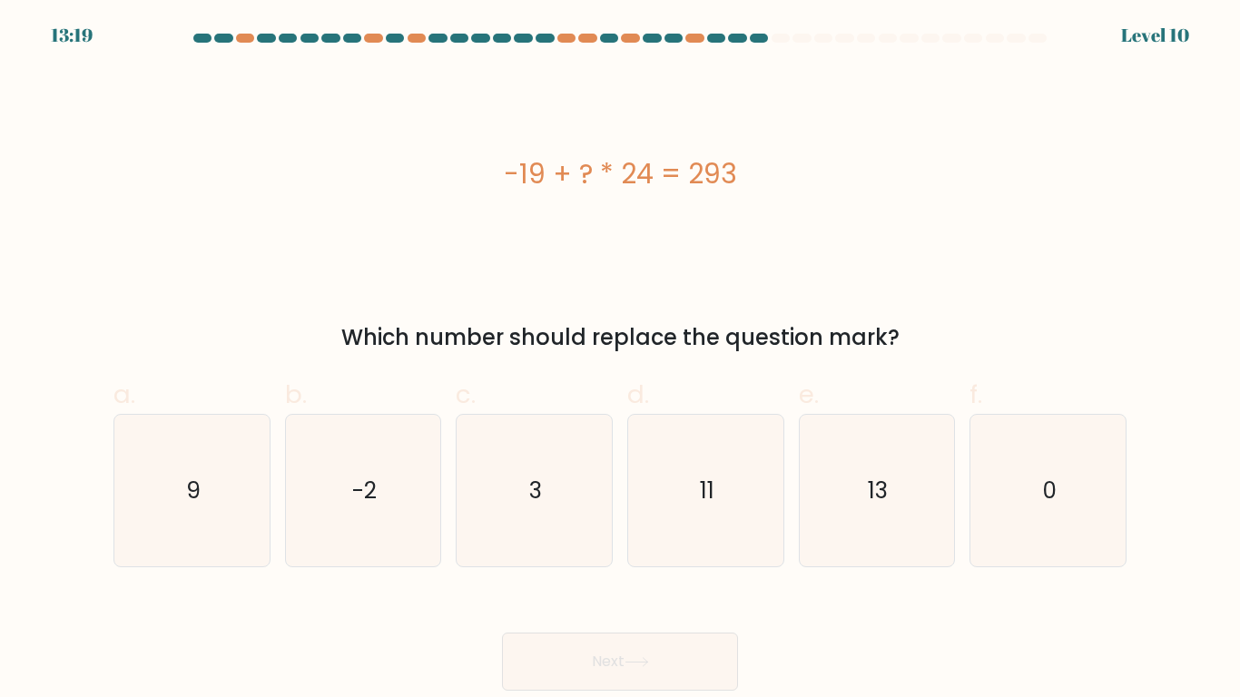
click at [436, 143] on div "-19 + ? * 24 = 293" at bounding box center [619, 173] width 1013 height 209
click at [888, 432] on icon "13" at bounding box center [876, 491] width 152 height 152
click at [621, 360] on input "e. 13" at bounding box center [620, 354] width 1 height 12
radio input "true"
click at [666, 644] on button "Next" at bounding box center [620, 662] width 236 height 58
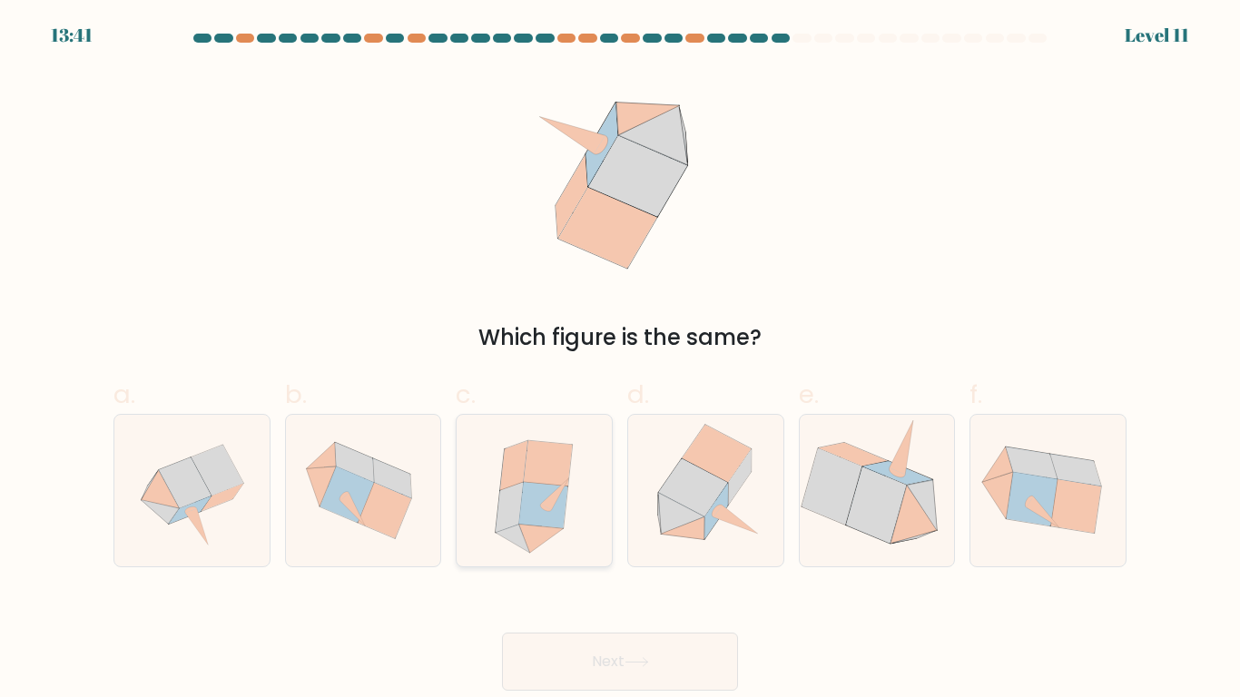
click at [551, 523] on icon at bounding box center [543, 505] width 49 height 46
click at [620, 360] on input "c." at bounding box center [620, 354] width 1 height 12
radio input "true"
click at [707, 486] on icon at bounding box center [693, 487] width 69 height 58
click at [621, 360] on input "d." at bounding box center [620, 354] width 1 height 12
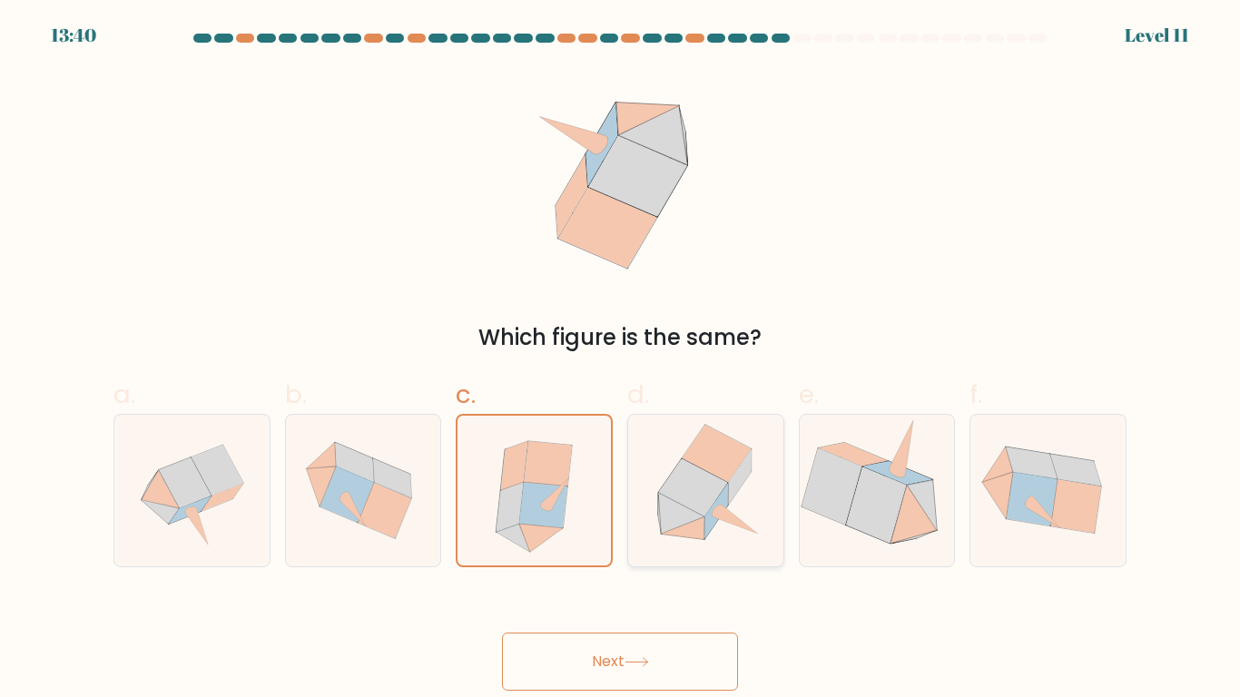
radio input "true"
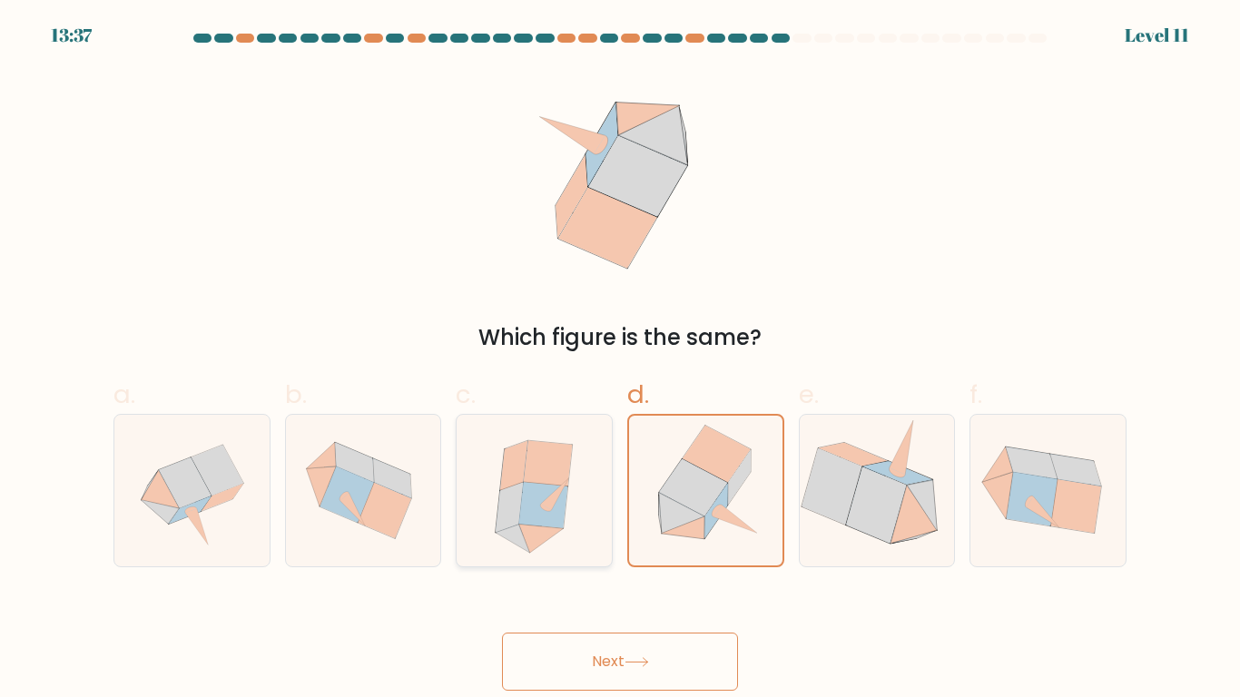
click at [580, 471] on icon at bounding box center [533, 491] width 135 height 152
click at [620, 360] on input "c." at bounding box center [620, 354] width 1 height 12
radio input "true"
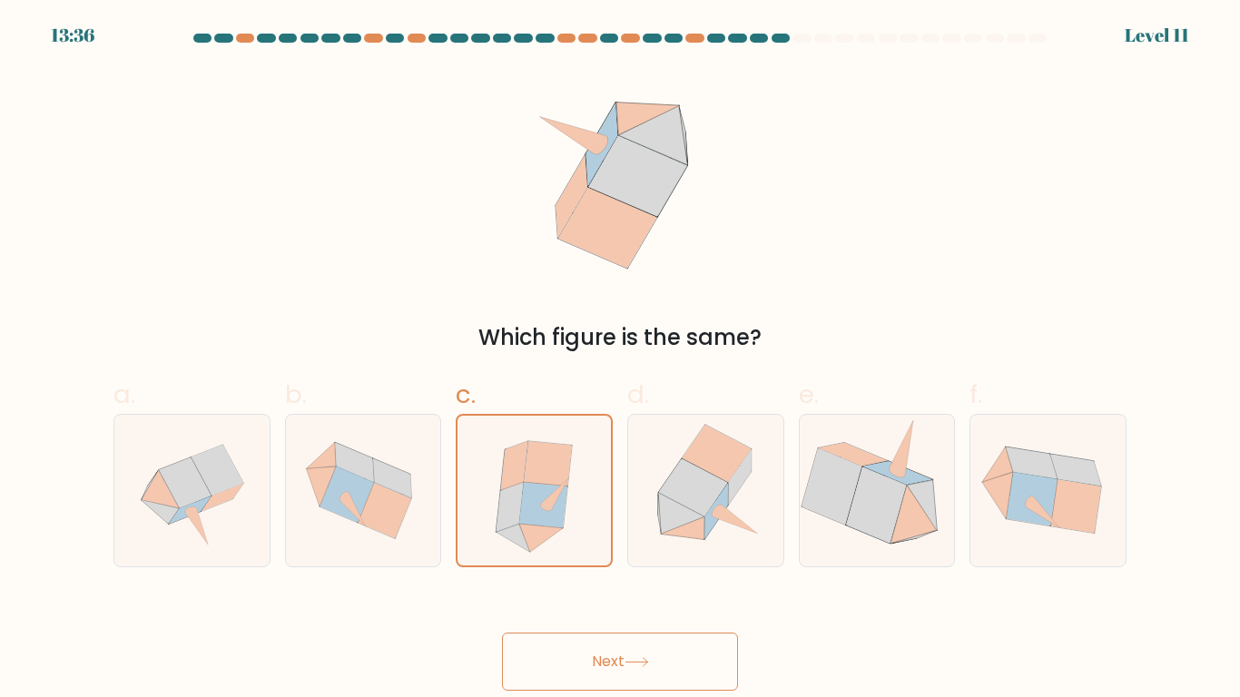
click at [667, 647] on button "Next" at bounding box center [620, 662] width 236 height 58
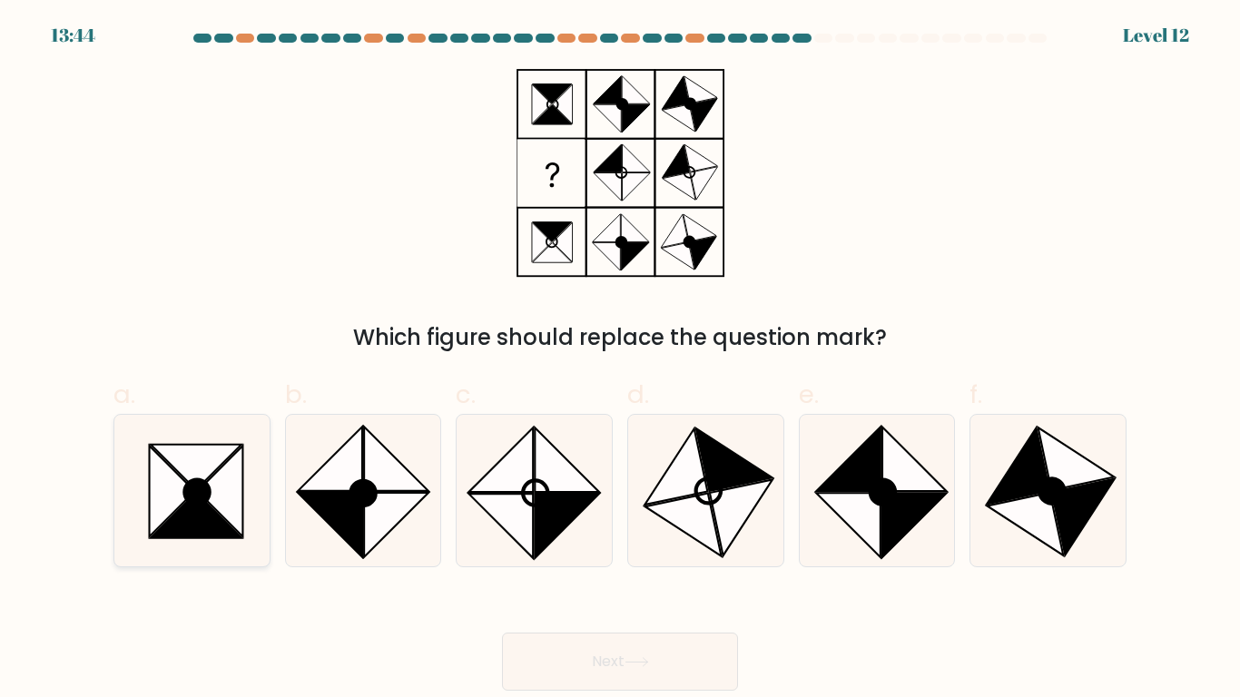
click at [203, 481] on icon at bounding box center [196, 491] width 25 height 25
click at [620, 360] on input "a." at bounding box center [620, 354] width 1 height 12
radio input "true"
click at [622, 650] on button "Next" at bounding box center [620, 662] width 236 height 58
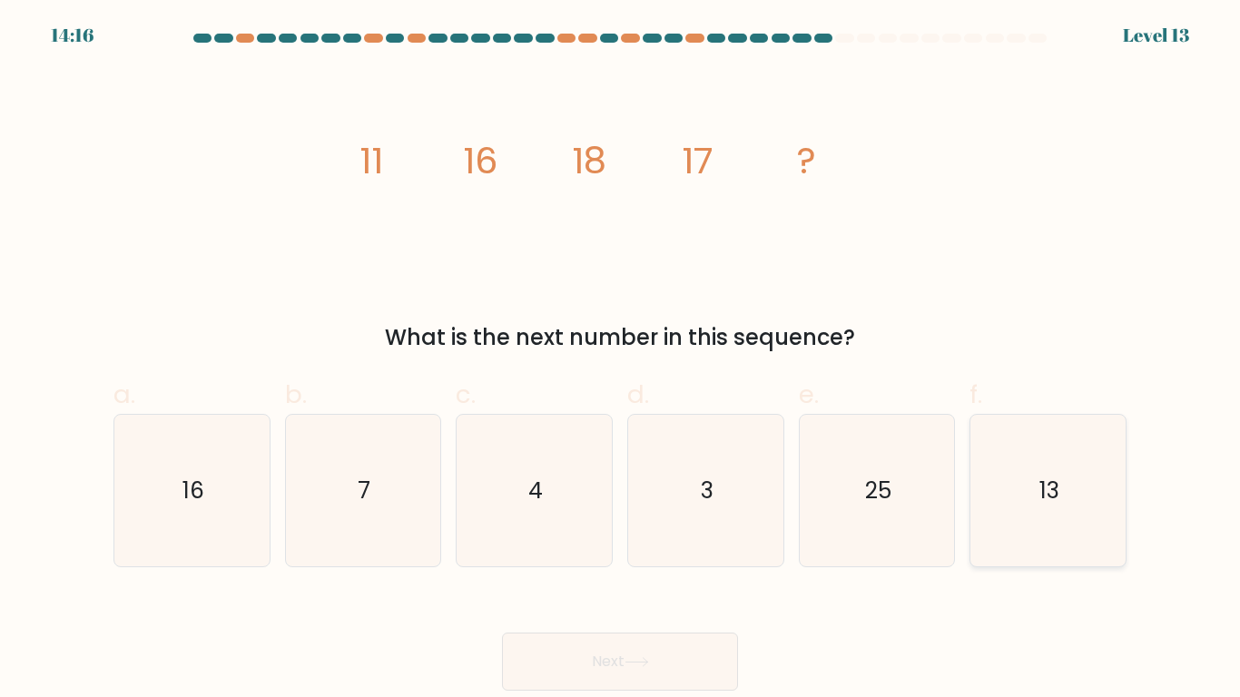
click at [1033, 524] on icon "13" at bounding box center [1048, 491] width 152 height 152
click at [621, 360] on input "f. 13" at bounding box center [620, 354] width 1 height 12
radio input "true"
click at [547, 653] on button "Next" at bounding box center [620, 662] width 236 height 58
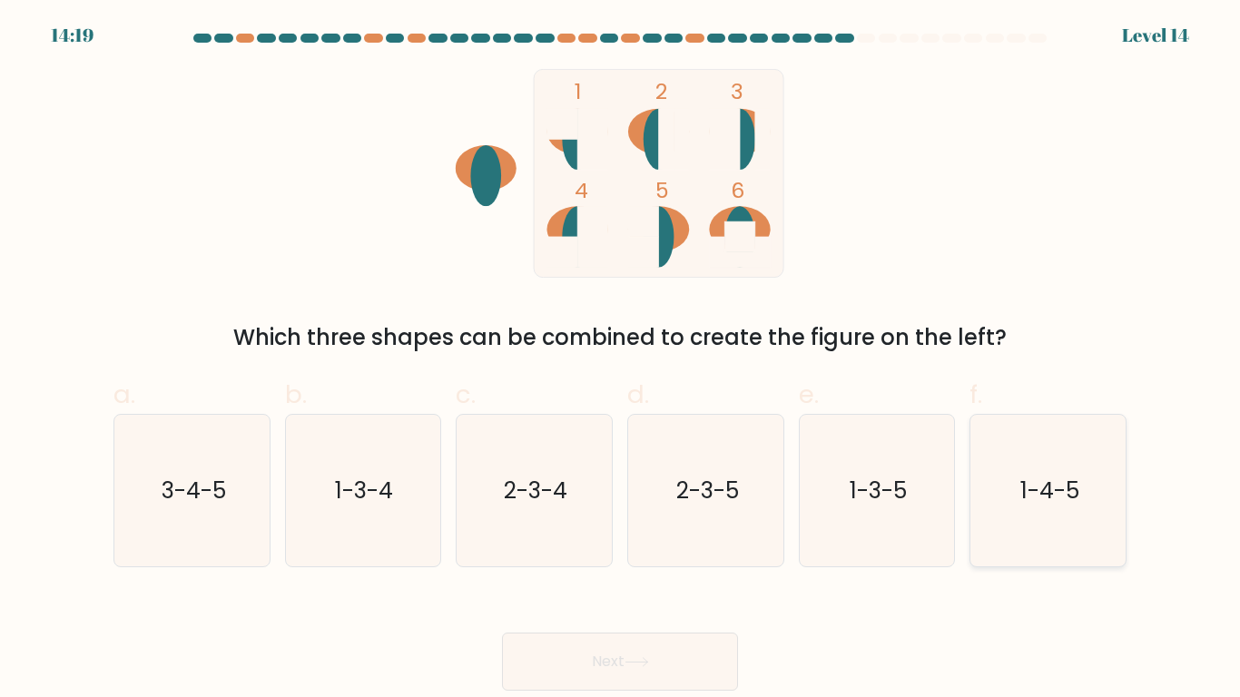
click at [1020, 545] on icon "1-4-5" at bounding box center [1048, 491] width 152 height 152
click at [621, 360] on input "f. 1-4-5" at bounding box center [620, 354] width 1 height 12
radio input "true"
click at [712, 644] on button "Next" at bounding box center [620, 662] width 236 height 58
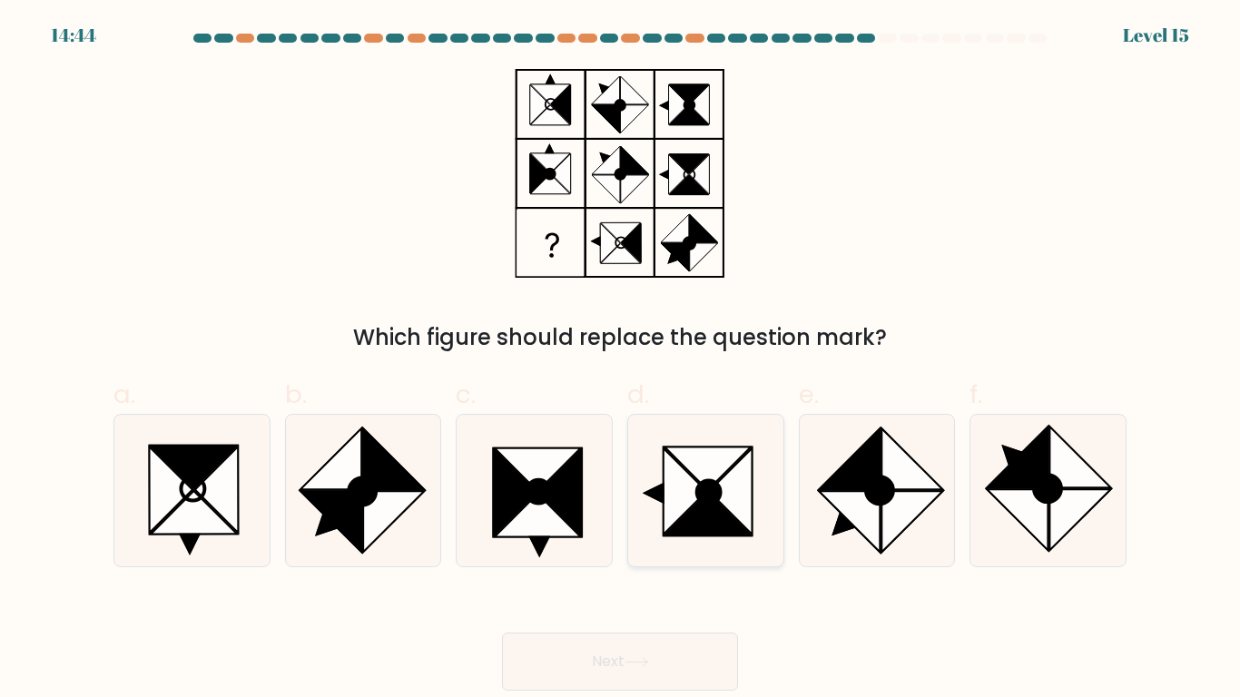
click at [685, 458] on icon at bounding box center [707, 469] width 86 height 44
click at [621, 360] on input "d." at bounding box center [620, 354] width 1 height 12
radio input "true"
click at [653, 645] on button "Next" at bounding box center [620, 662] width 236 height 58
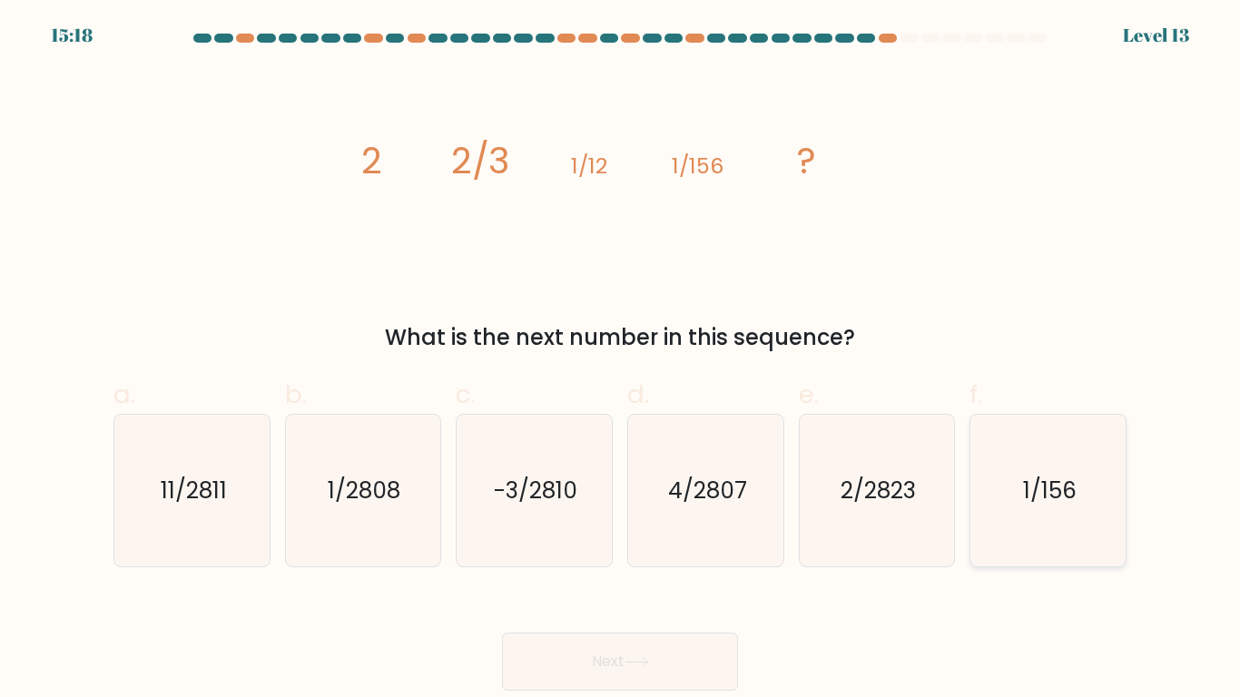
click at [1075, 460] on icon "1/156" at bounding box center [1048, 491] width 152 height 152
click at [621, 360] on input "f. 1/156" at bounding box center [620, 354] width 1 height 12
radio input "true"
click at [1075, 462] on icon "1/156" at bounding box center [1048, 491] width 150 height 150
click at [621, 360] on input "f. 1/156" at bounding box center [620, 354] width 1 height 12
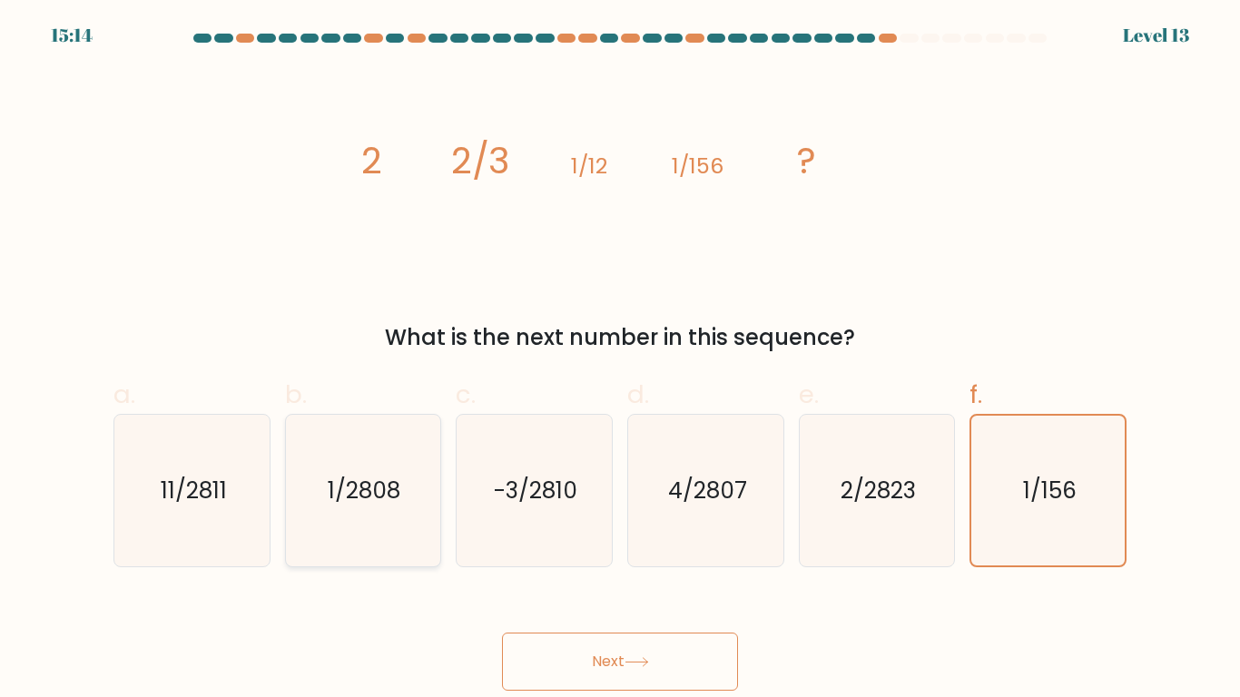
click at [391, 511] on icon "1/2808" at bounding box center [363, 491] width 152 height 152
click at [620, 360] on input "b. 1/2808" at bounding box center [620, 354] width 1 height 12
radio input "true"
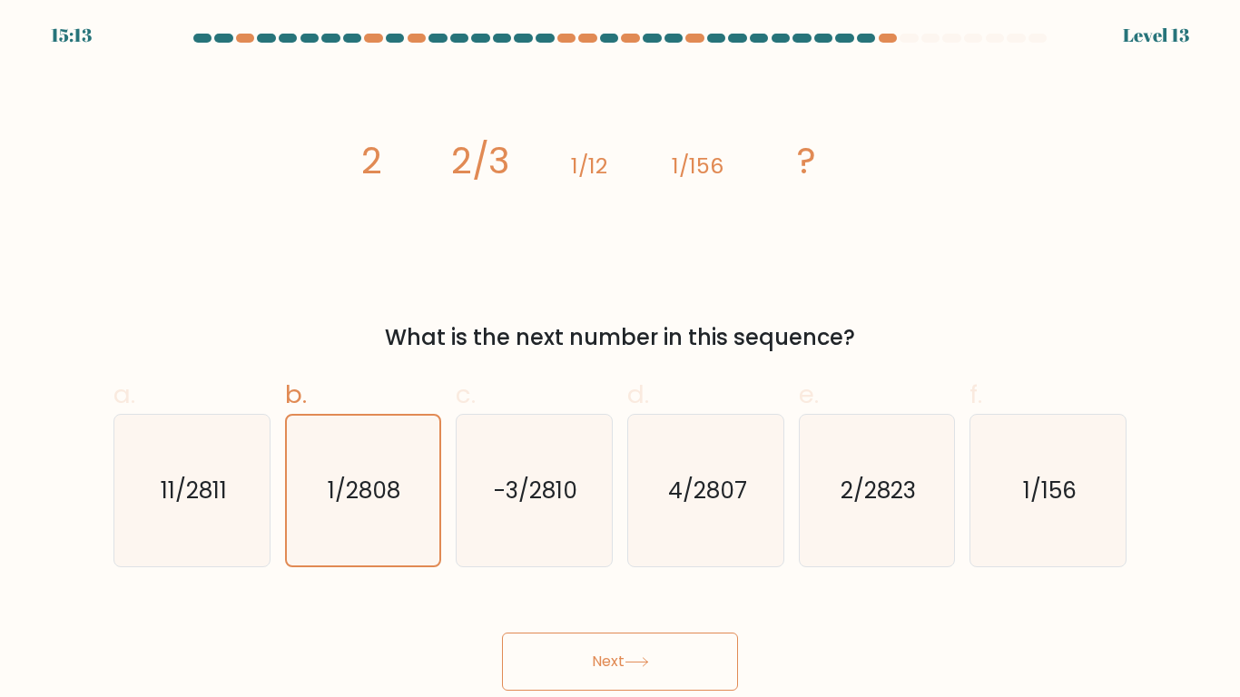
click at [585, 655] on button "Next" at bounding box center [620, 662] width 236 height 58
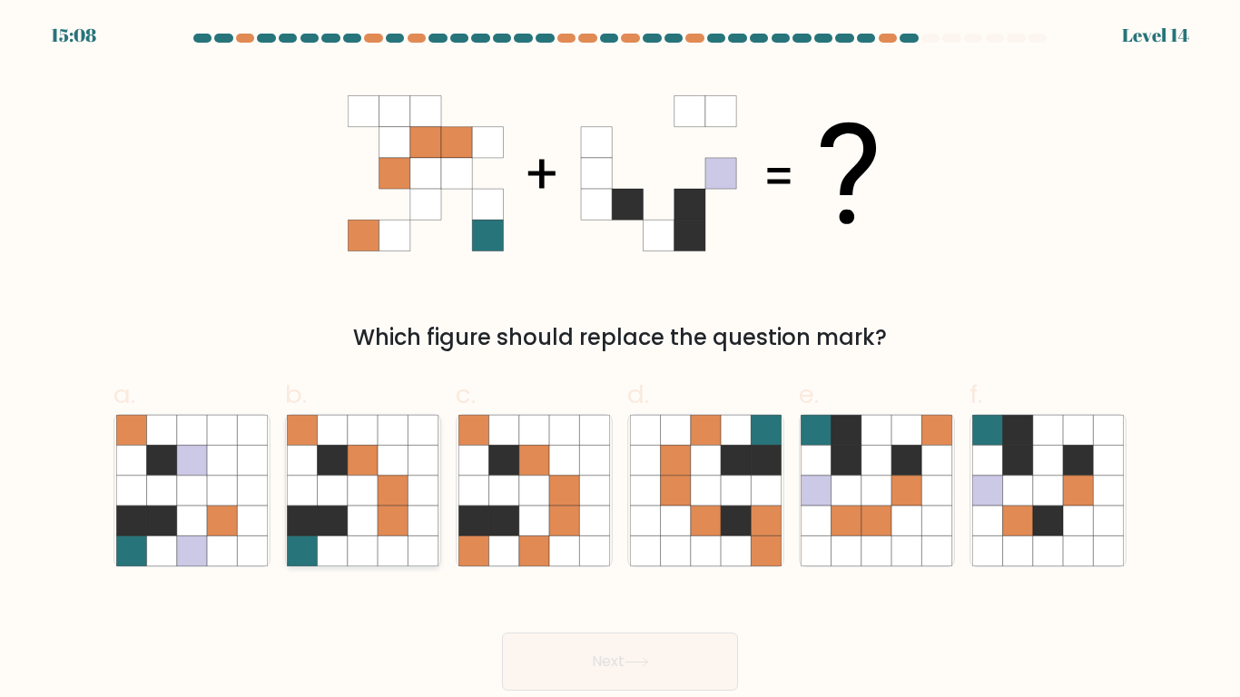
click at [338, 525] on icon at bounding box center [333, 520] width 30 height 30
click at [620, 360] on input "b." at bounding box center [620, 354] width 1 height 12
radio input "true"
click at [367, 504] on icon at bounding box center [363, 491] width 30 height 30
click at [620, 360] on input "b." at bounding box center [620, 354] width 1 height 12
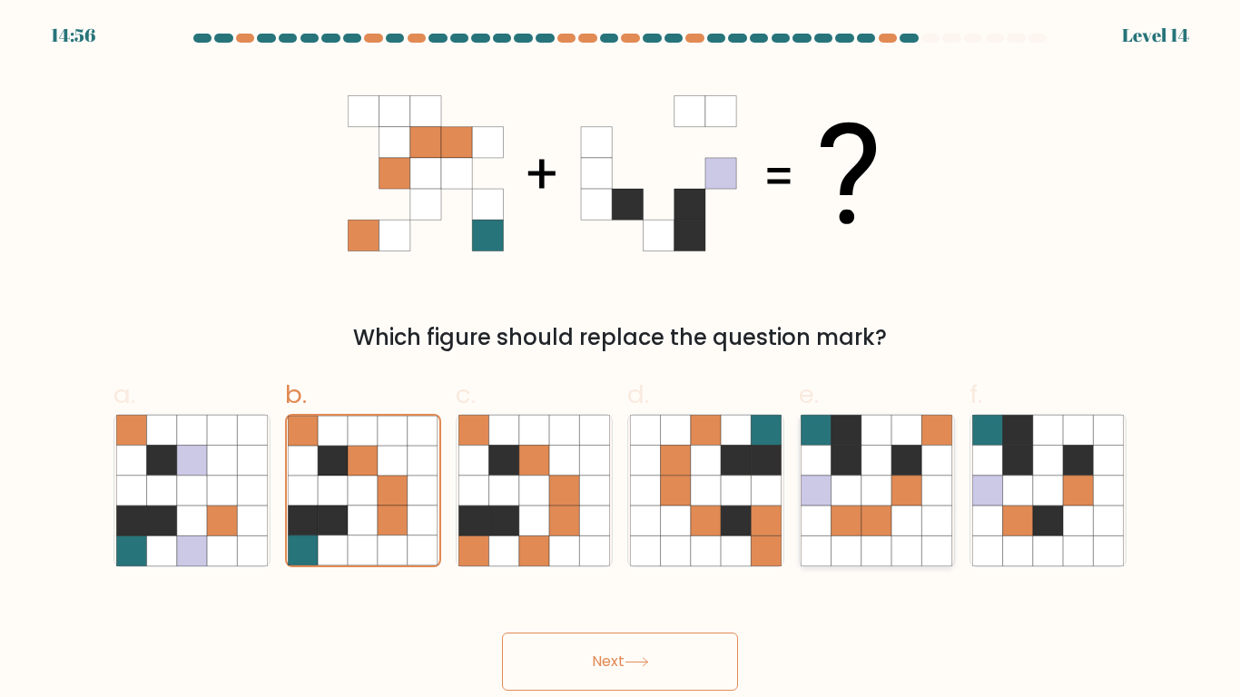
click at [906, 487] on icon at bounding box center [907, 491] width 30 height 30
click at [621, 360] on input "e." at bounding box center [620, 354] width 1 height 12
radio input "true"
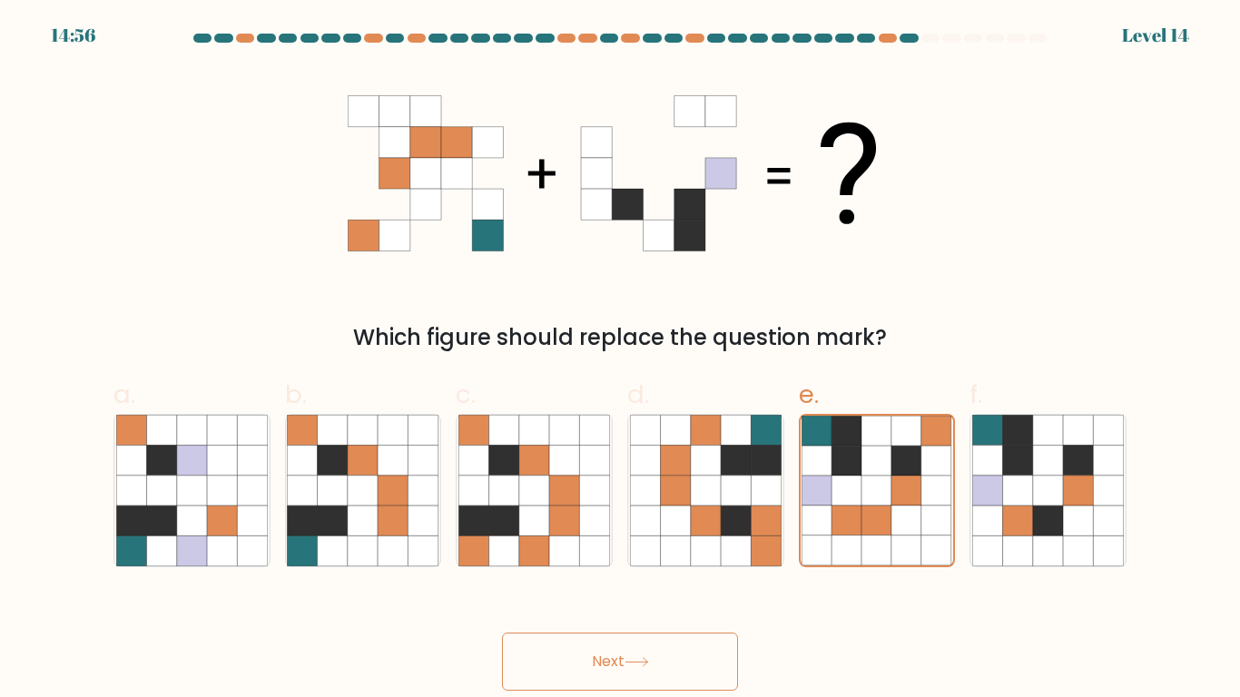
click at [625, 653] on button "Next" at bounding box center [620, 662] width 236 height 58
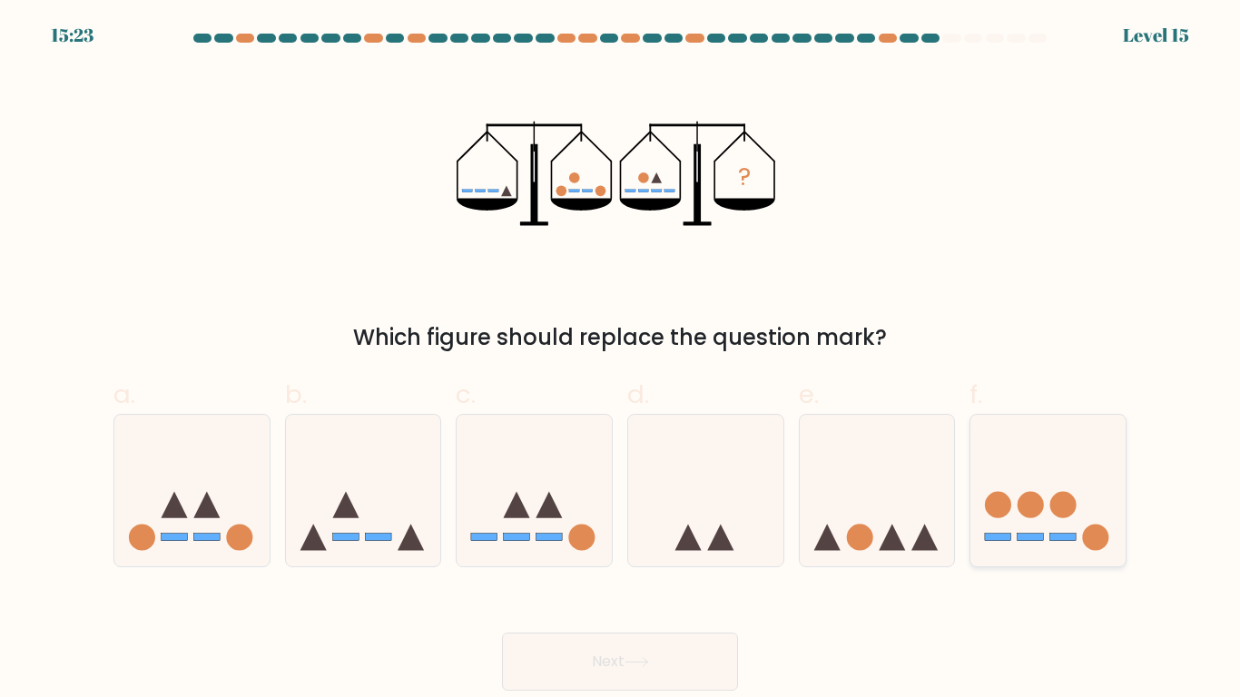
click at [994, 434] on icon at bounding box center [1047, 491] width 155 height 128
click at [621, 360] on input "f." at bounding box center [620, 354] width 1 height 12
radio input "true"
click at [653, 680] on button "Next" at bounding box center [620, 662] width 236 height 58
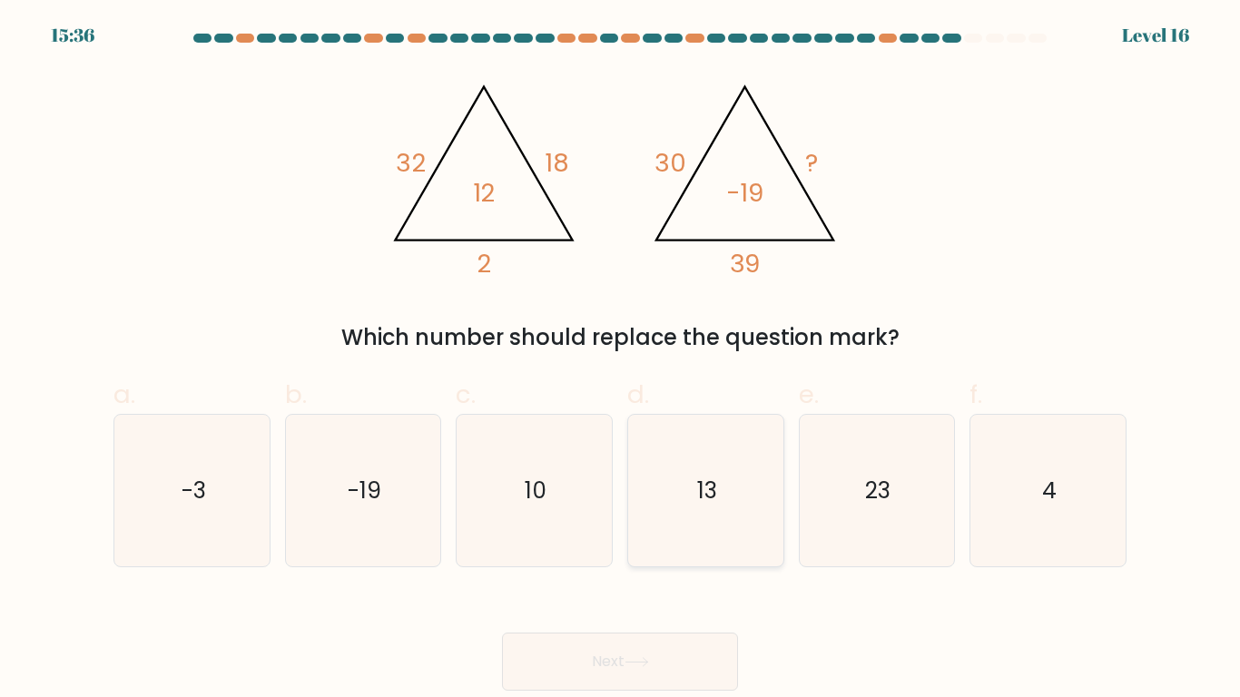
click at [707, 486] on text "13" at bounding box center [707, 491] width 20 height 32
click at [621, 360] on input "d. 13" at bounding box center [620, 354] width 1 height 12
radio input "true"
click at [623, 650] on button "Next" at bounding box center [620, 662] width 236 height 58
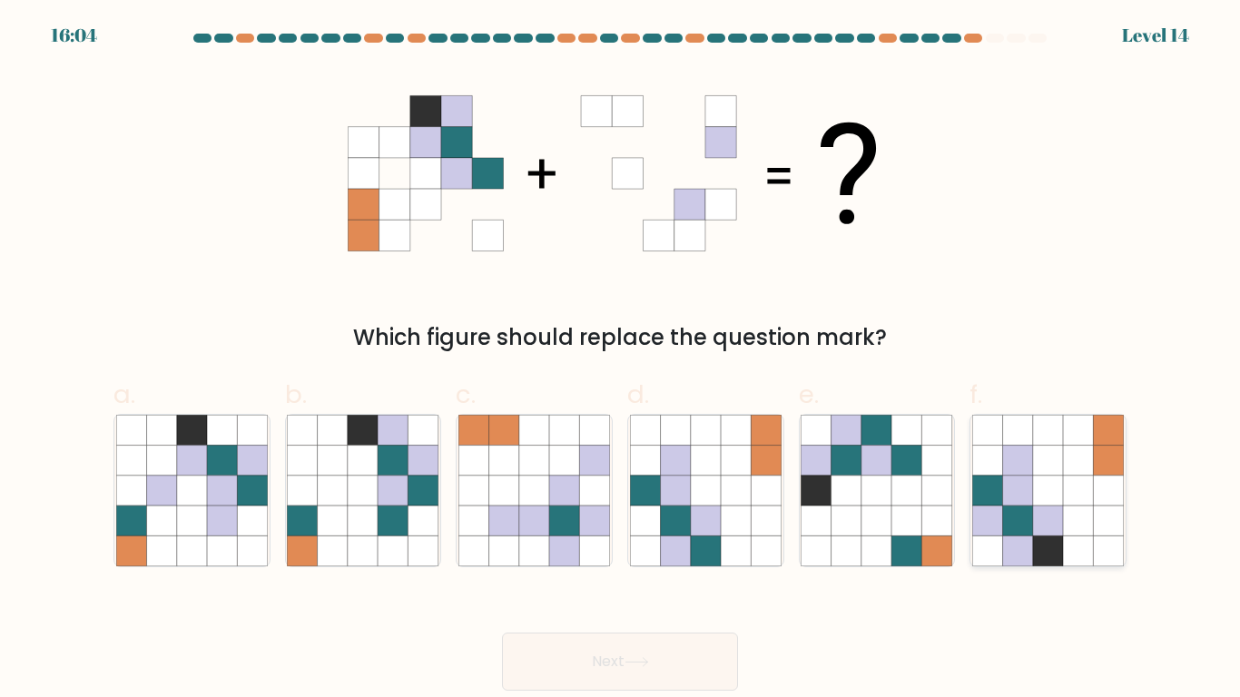
click at [1026, 523] on icon at bounding box center [1018, 520] width 30 height 30
click at [621, 360] on input "f." at bounding box center [620, 354] width 1 height 12
radio input "true"
click at [685, 649] on button "Next" at bounding box center [620, 662] width 236 height 58
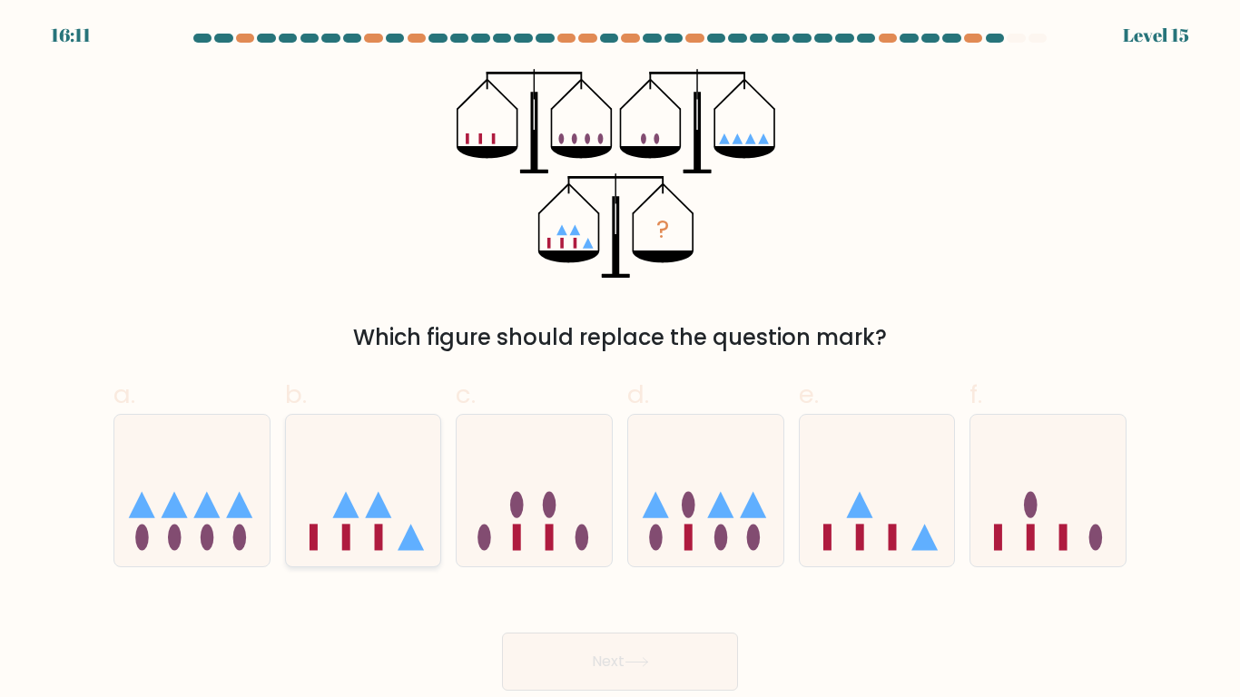
click at [338, 491] on icon at bounding box center [363, 491] width 155 height 128
click at [620, 360] on input "b." at bounding box center [620, 354] width 1 height 12
radio input "true"
click at [594, 653] on button "Next" at bounding box center [620, 662] width 236 height 58
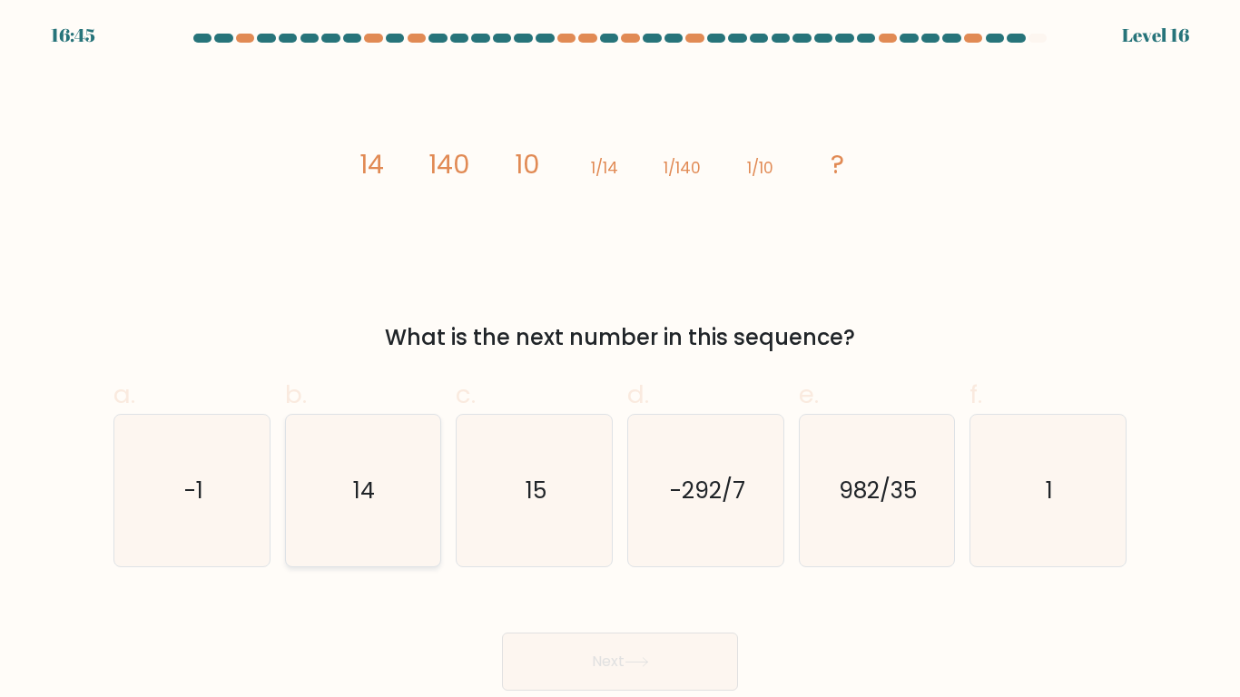
click at [342, 454] on icon "14" at bounding box center [363, 491] width 152 height 152
click at [620, 360] on input "b. 14" at bounding box center [620, 354] width 1 height 12
radio input "true"
click at [342, 454] on icon "14" at bounding box center [363, 491] width 150 height 150
click at [620, 360] on input "b. 14" at bounding box center [620, 354] width 1 height 12
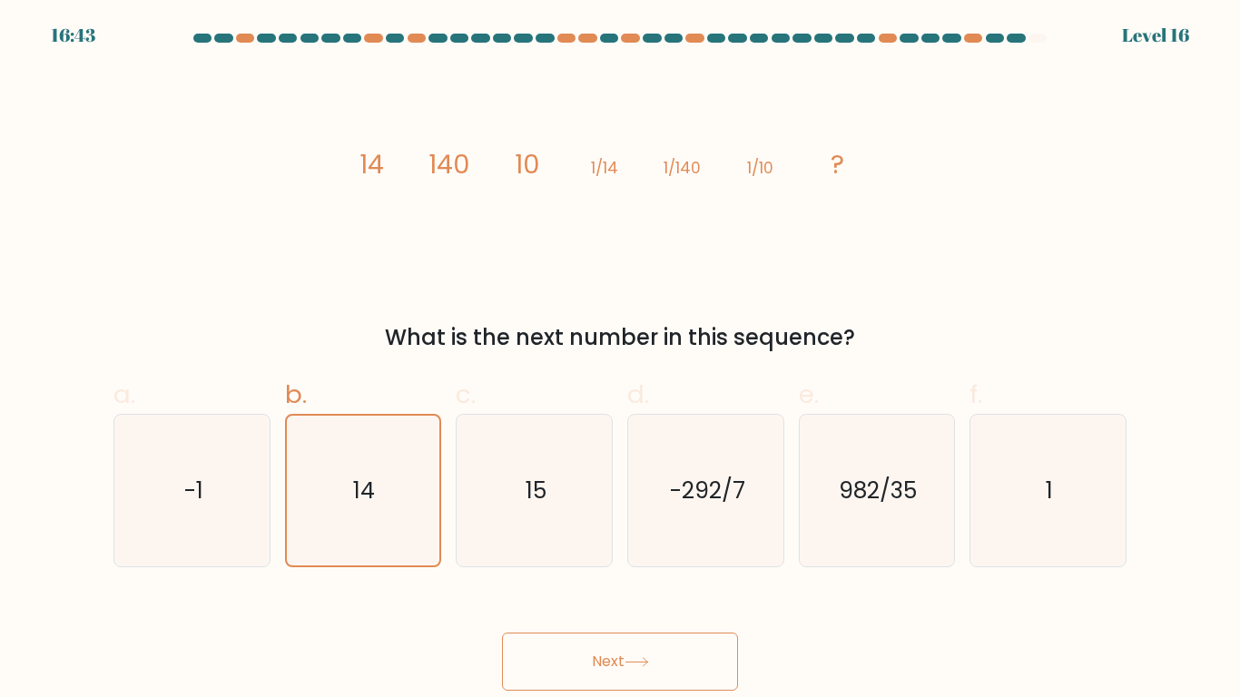
click at [580, 661] on button "Next" at bounding box center [620, 662] width 236 height 58
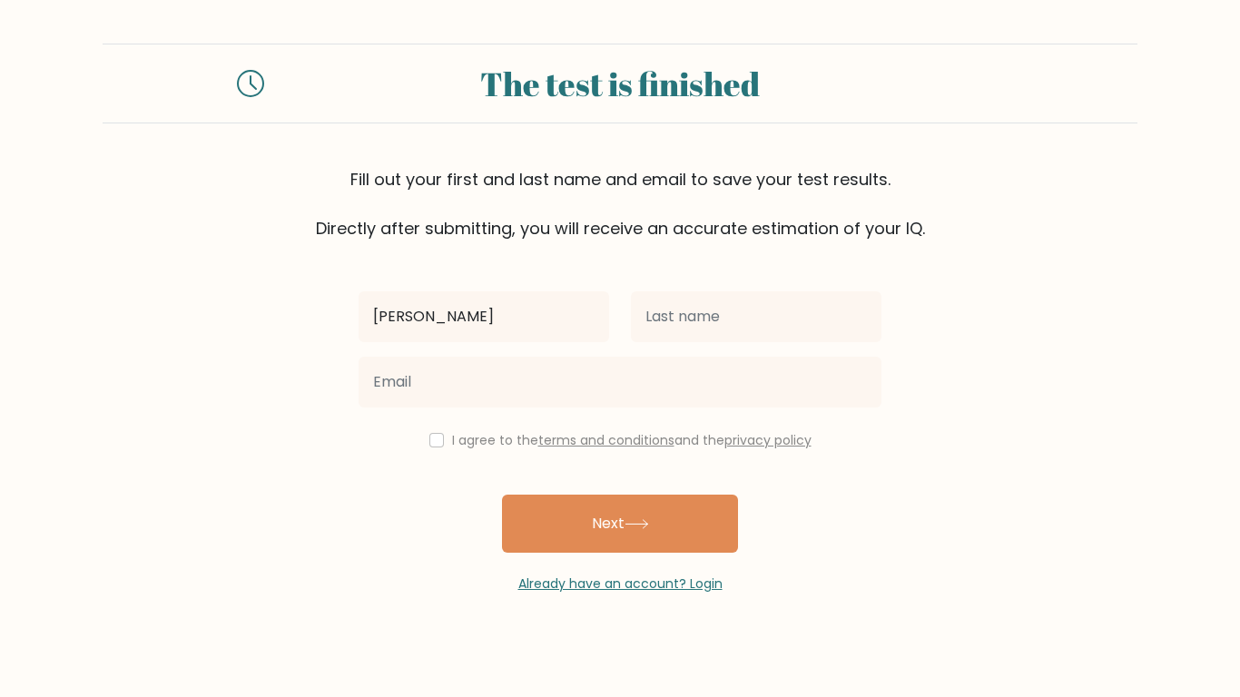
type input "[PERSON_NAME]"
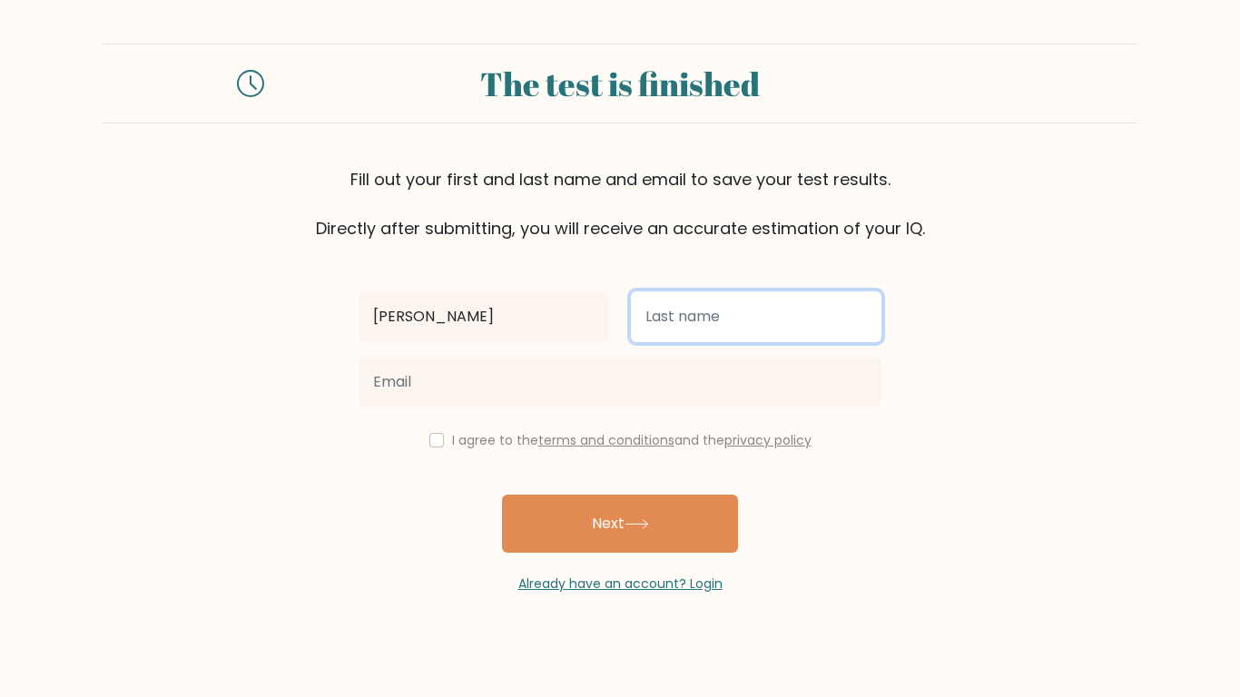
click at [698, 317] on input "text" at bounding box center [756, 316] width 250 height 51
type input "[PERSON_NAME]"
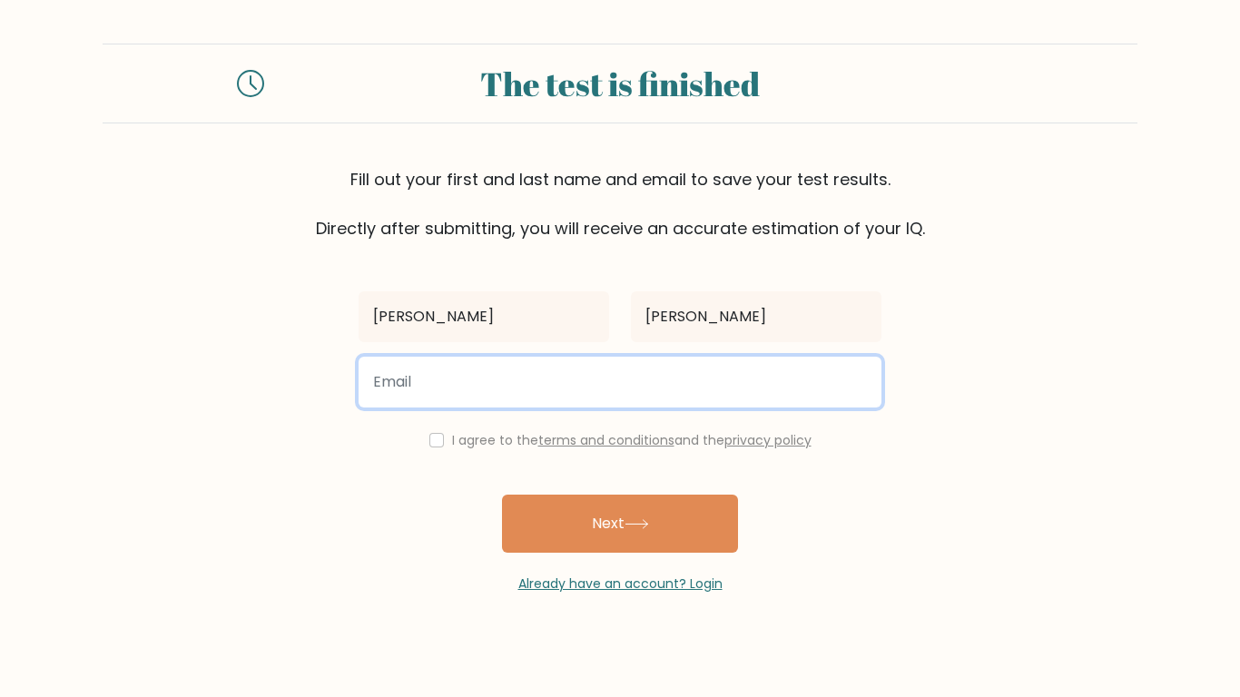
click at [637, 375] on input "email" at bounding box center [619, 382] width 523 height 51
type input "[EMAIL_ADDRESS][DOMAIN_NAME]"
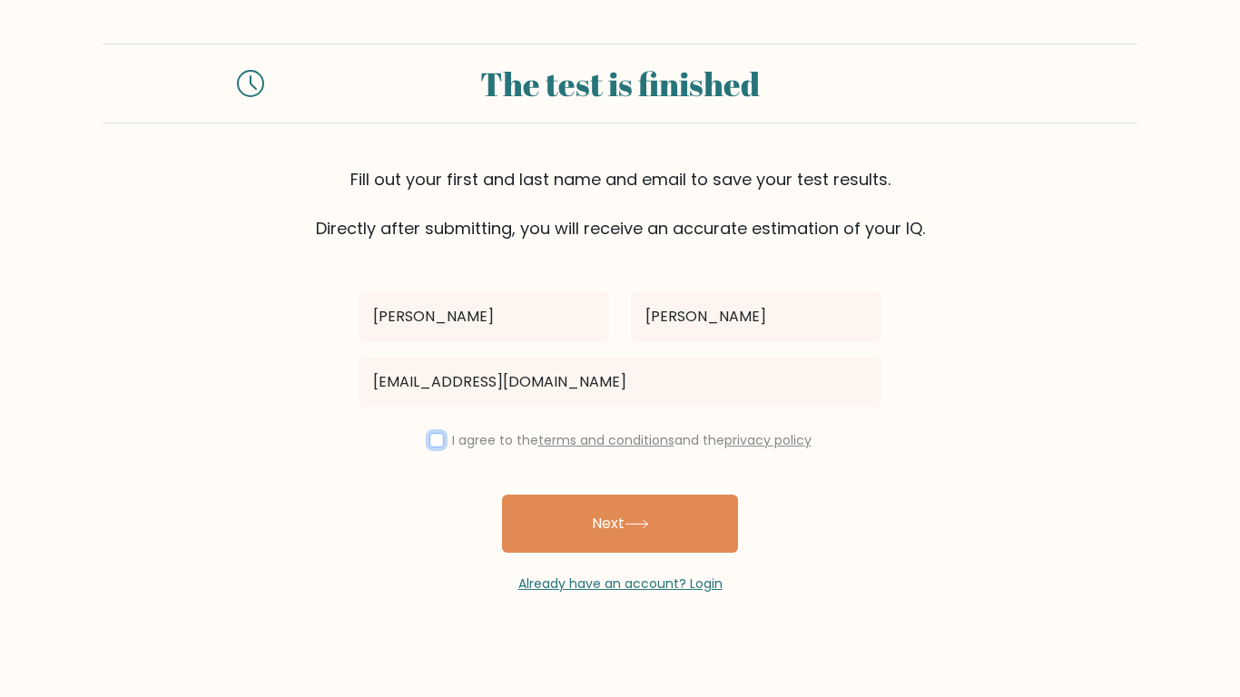
click at [429, 437] on input "checkbox" at bounding box center [436, 440] width 15 height 15
checkbox input "true"
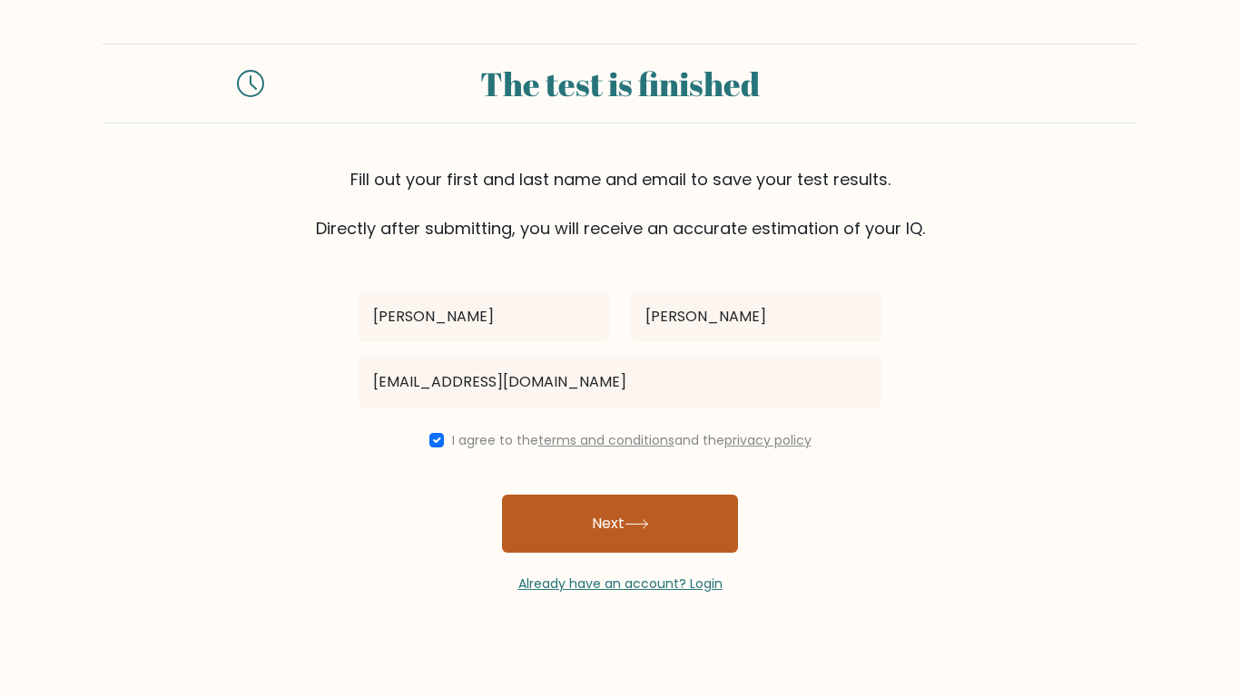
click at [537, 540] on button "Next" at bounding box center [620, 524] width 236 height 58
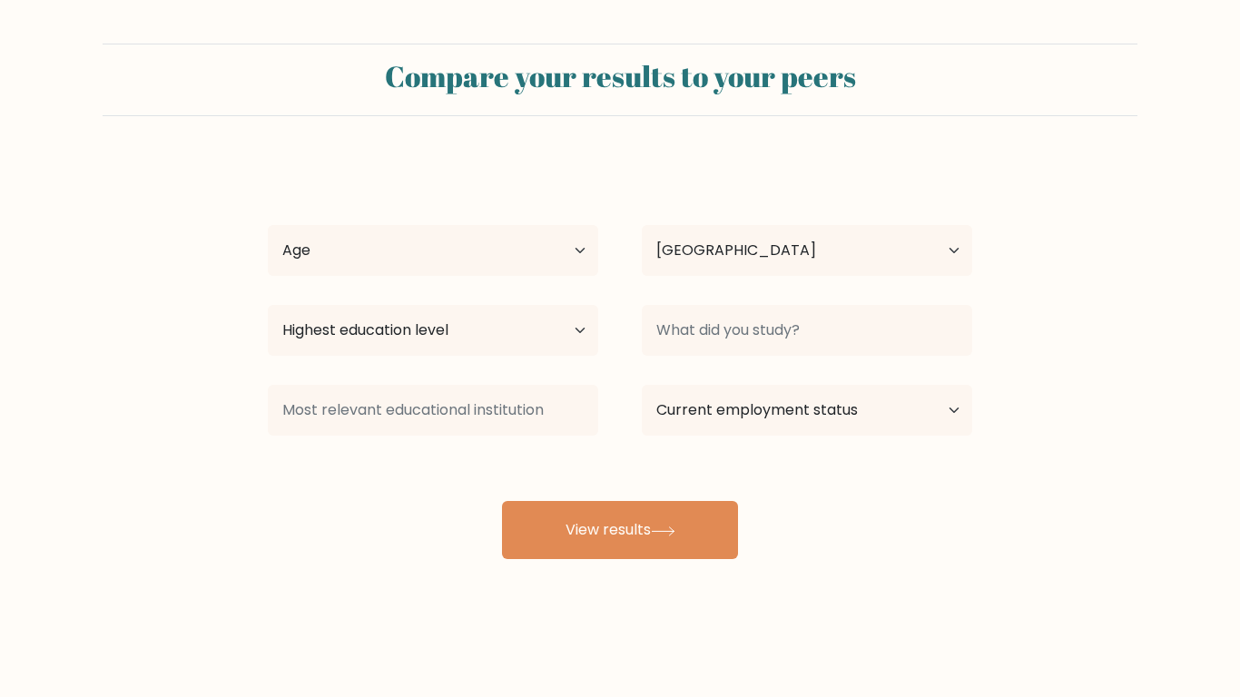
select select "US"
click at [418, 239] on select "Age Under 18 years old 18-24 years old 25-34 years old 35-44 years old 45-54 ye…" at bounding box center [433, 250] width 330 height 51
select select "min_18"
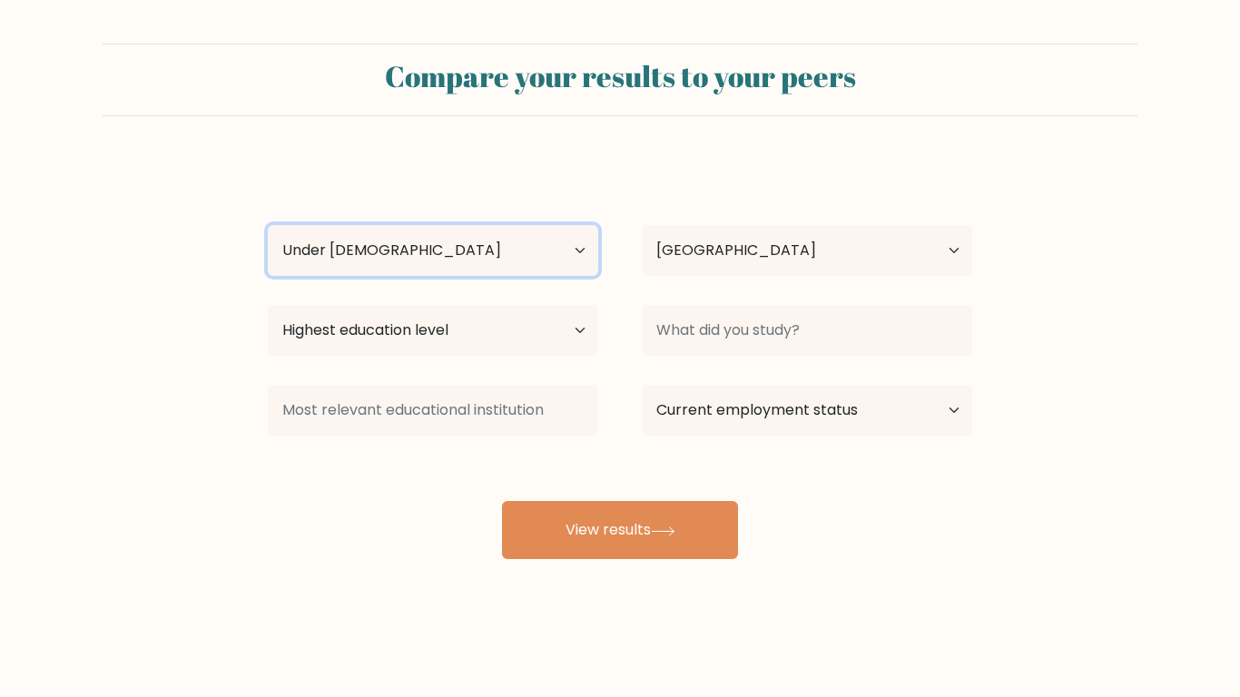
click at [268, 225] on select "Age Under 18 years old 18-24 years old 25-34 years old 35-44 years old 45-54 ye…" at bounding box center [433, 250] width 330 height 51
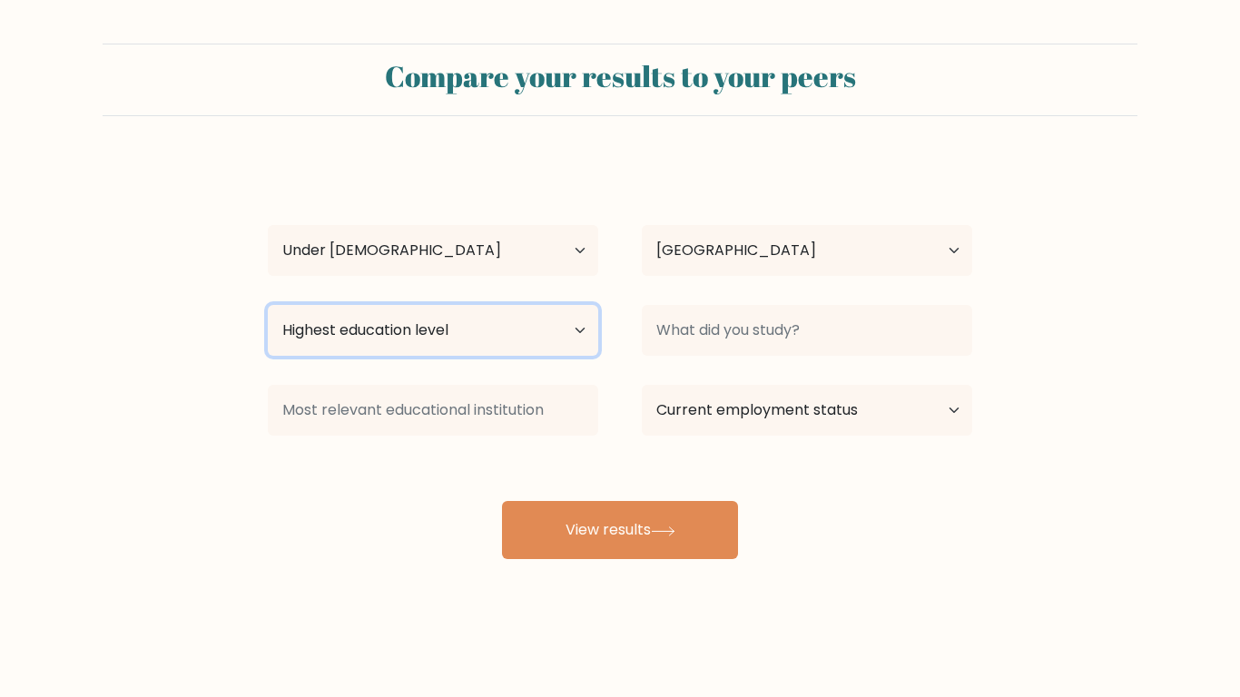
click at [502, 332] on select "Highest education level No schooling Primary Lower Secondary Upper Secondary Oc…" at bounding box center [433, 330] width 330 height 51
select select "lower_secondary"
click at [268, 305] on select "Highest education level No schooling Primary Lower Secondary Upper Secondary Oc…" at bounding box center [433, 330] width 330 height 51
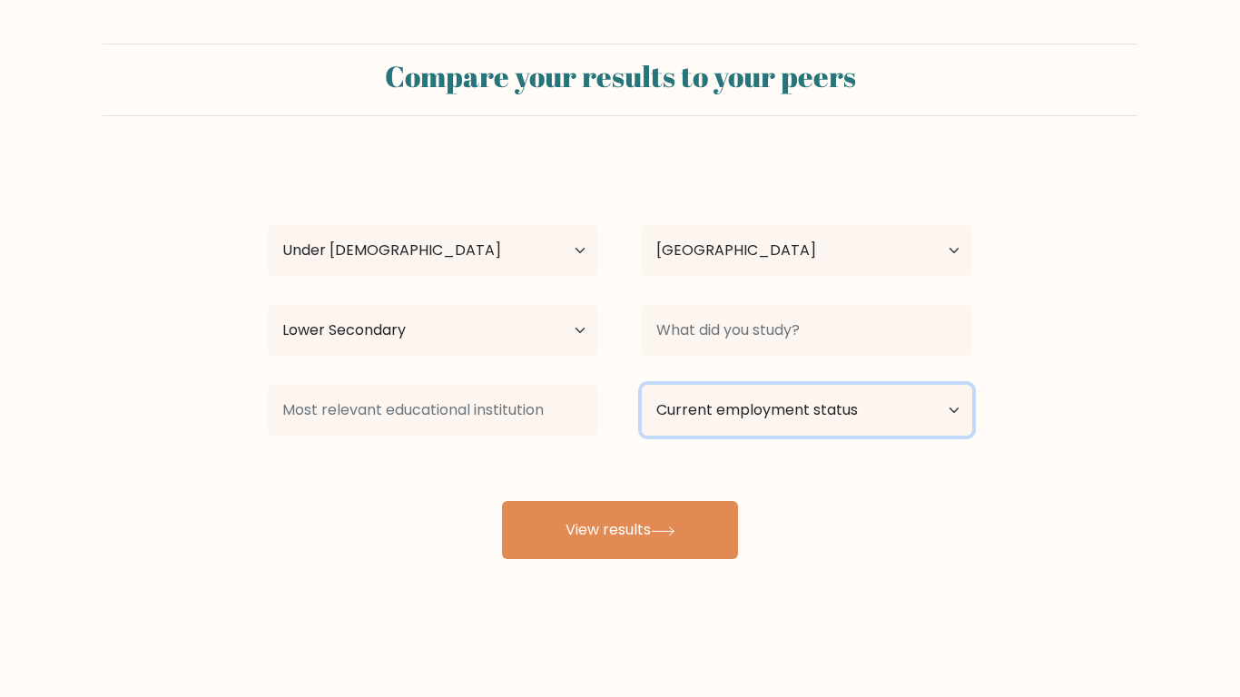
click at [682, 416] on select "Current employment status Employed Student Retired Other / prefer not to answer" at bounding box center [807, 410] width 330 height 51
select select "student"
click at [642, 385] on select "Current employment status Employed Student Retired Other / prefer not to answer" at bounding box center [807, 410] width 330 height 51
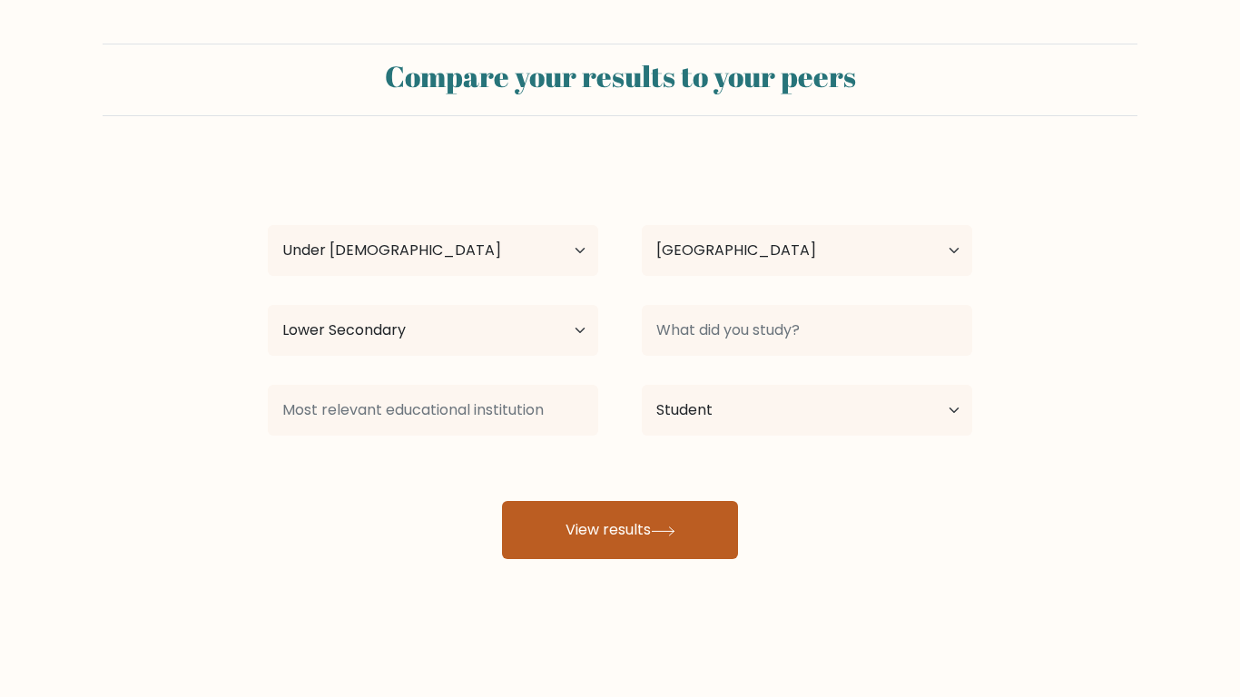
click at [681, 507] on button "View results" at bounding box center [620, 530] width 236 height 58
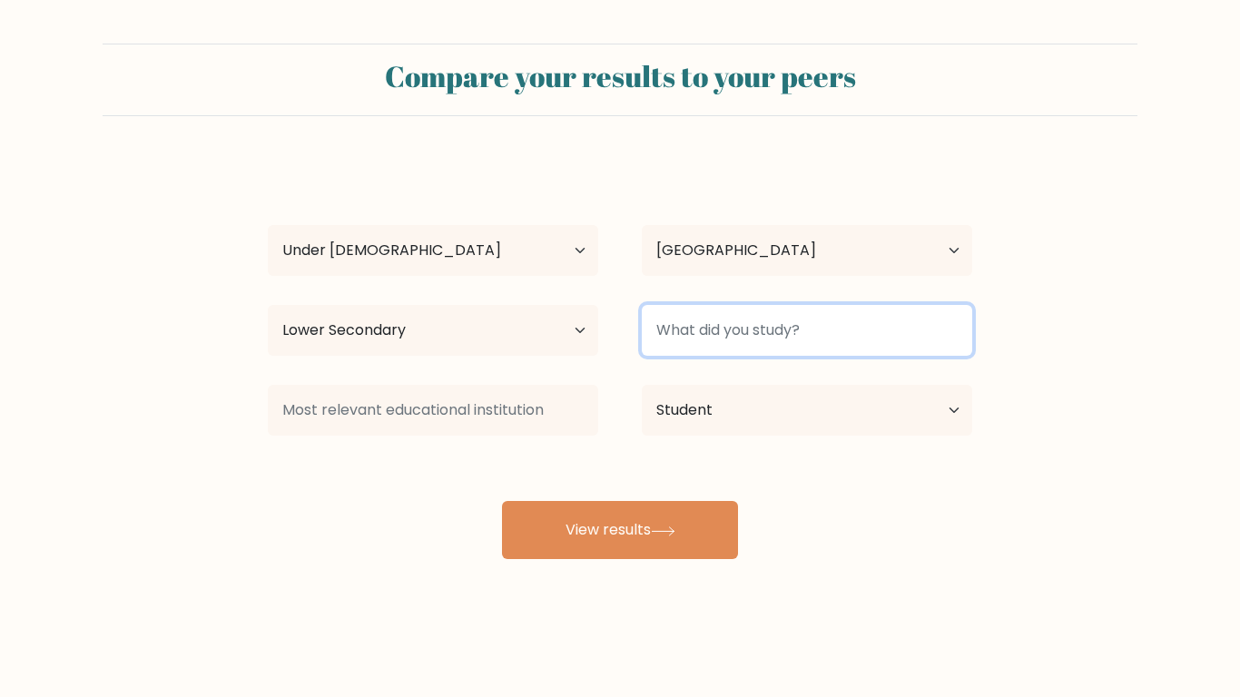
click at [757, 345] on input at bounding box center [807, 330] width 330 height 51
type input "nothing"
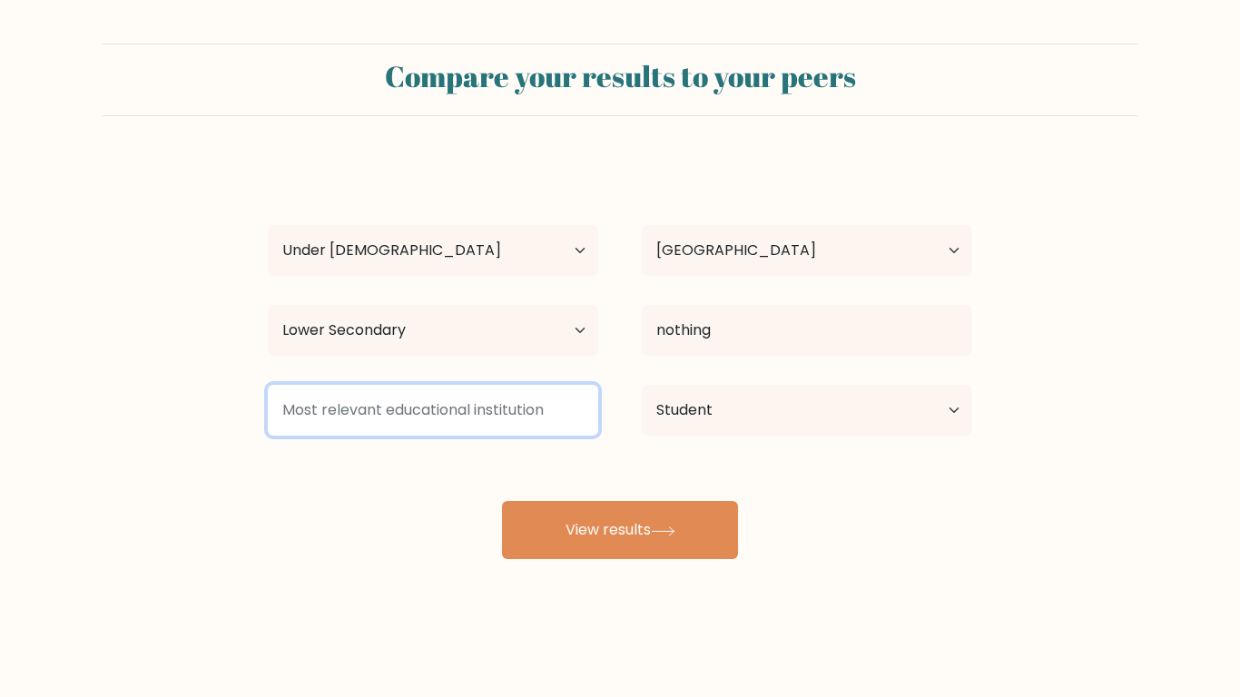
click at [447, 418] on input at bounding box center [433, 410] width 330 height 51
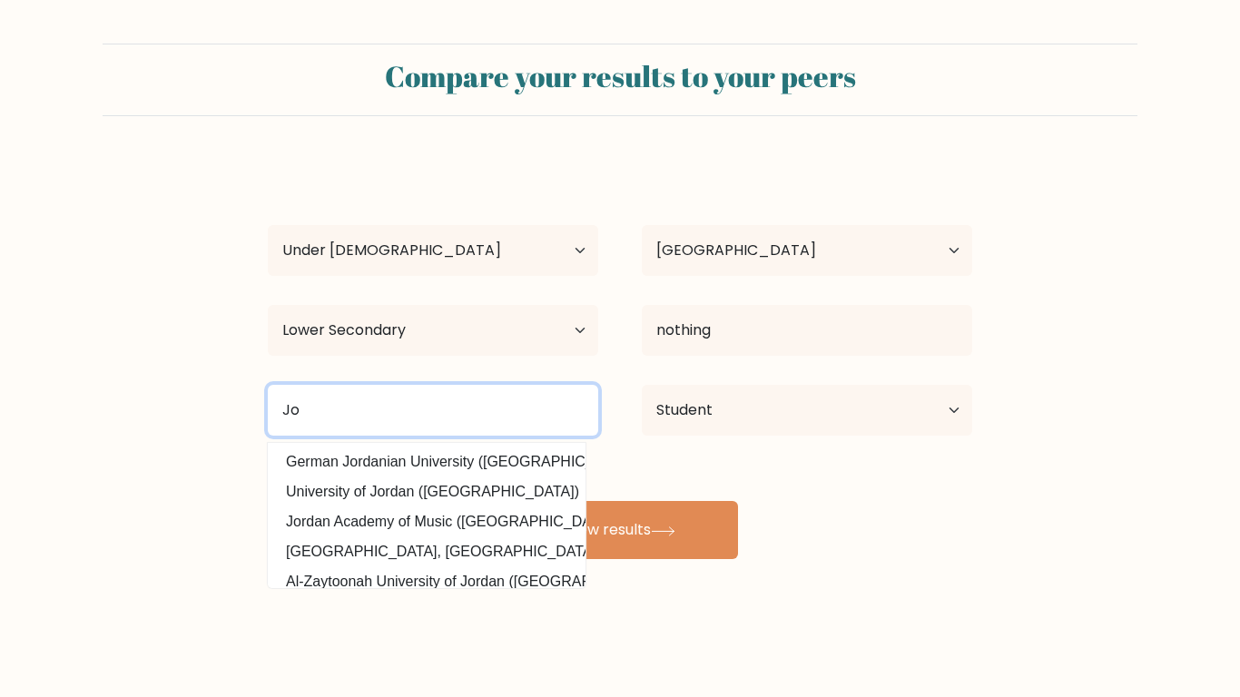
type input "J"
type input "Jordan High School"
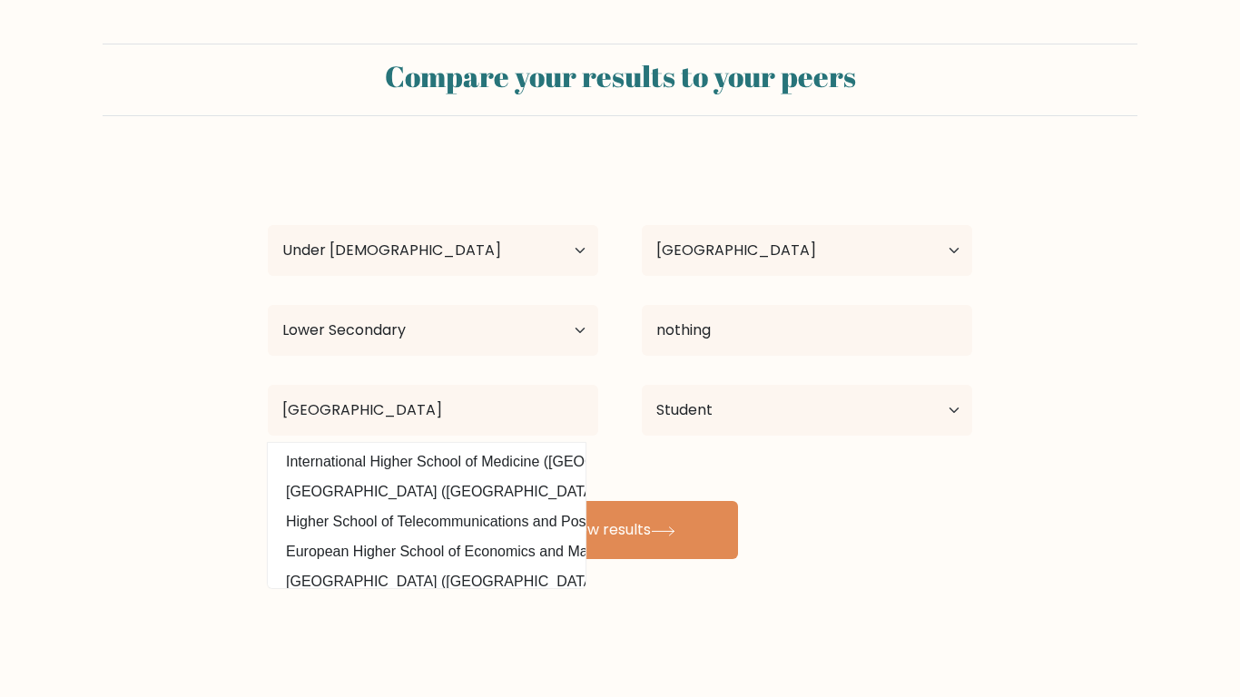
click at [691, 461] on div "Henry Rhodes Age Under 18 years old 18-24 years old 25-34 years old 35-44 years…" at bounding box center [620, 359] width 726 height 399
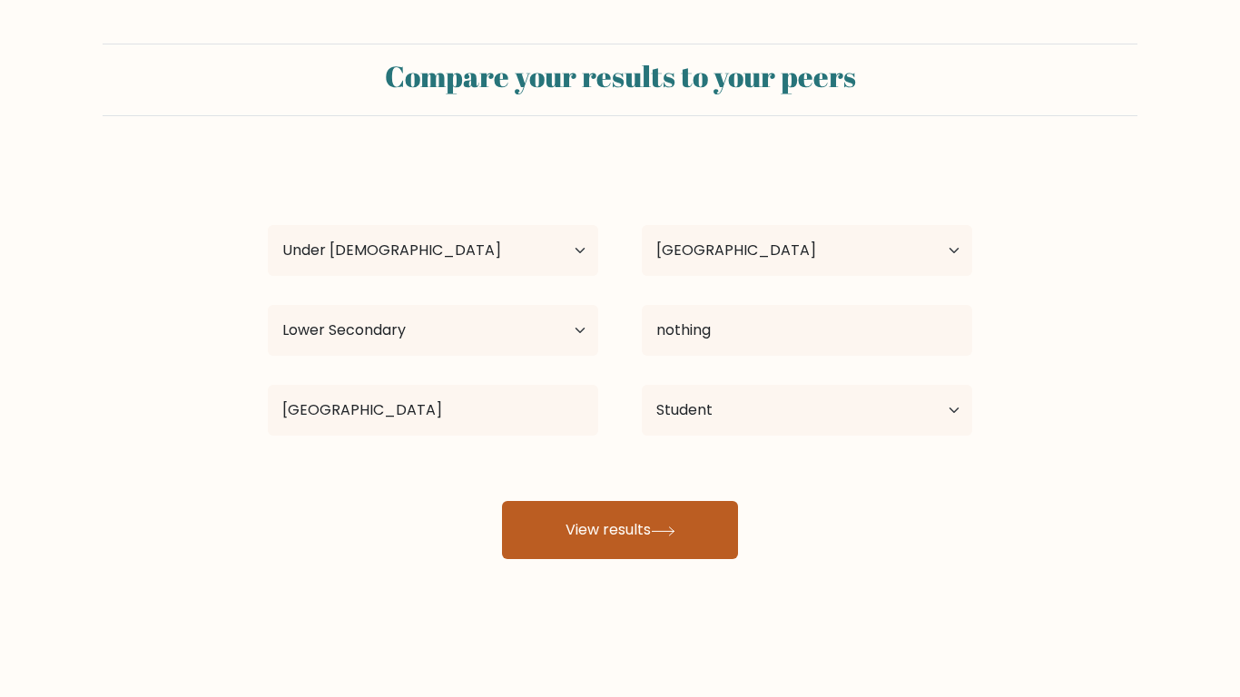
click at [683, 514] on button "View results" at bounding box center [620, 530] width 236 height 58
